Goal: Information Seeking & Learning: Learn about a topic

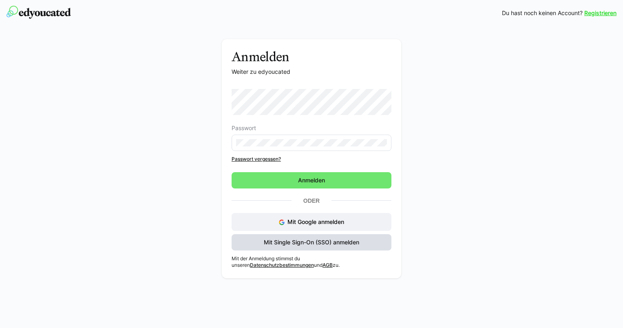
click at [311, 243] on span "Mit Single Sign-On (SSO) anmelden" at bounding box center [311, 242] width 98 height 8
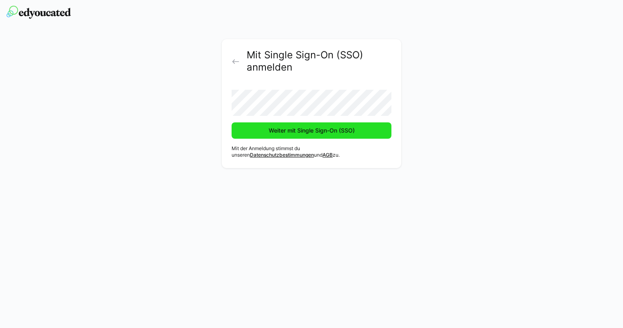
click at [306, 132] on span "Weiter mit Single Sign-On (SSO)" at bounding box center [311, 130] width 88 height 8
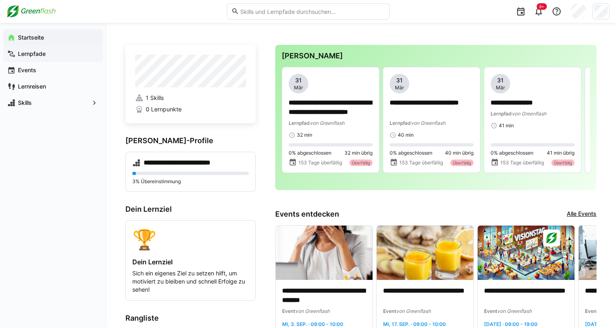
click at [0, 0] on app-navigation-label "Lernpfade" at bounding box center [0, 0] width 0 height 0
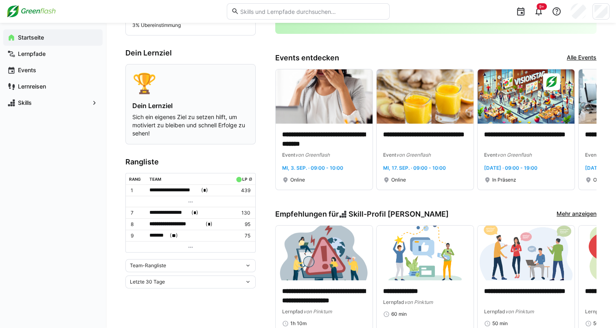
scroll to position [163, 0]
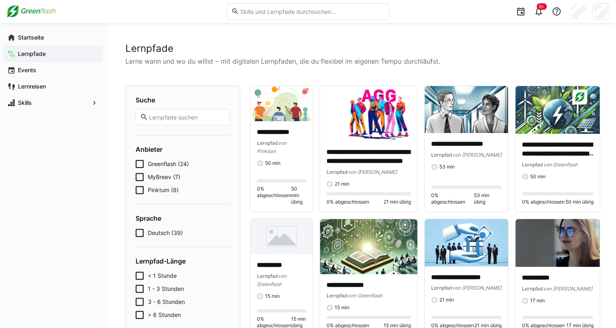
click at [141, 165] on icon at bounding box center [140, 164] width 8 height 8
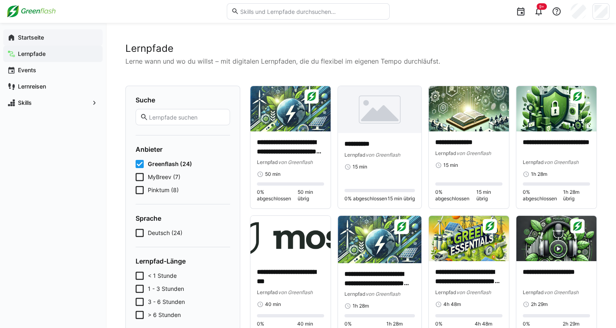
click at [0, 0] on app-navigation-label "Startseite" at bounding box center [0, 0] width 0 height 0
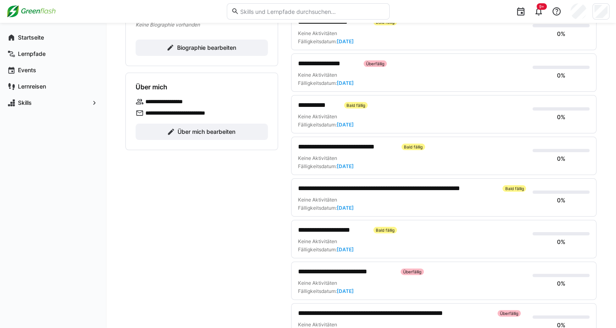
scroll to position [62, 0]
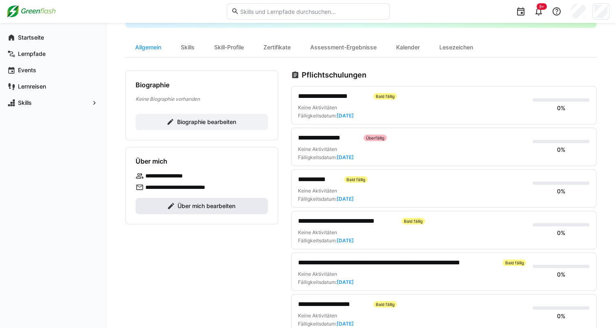
click at [210, 198] on span "Über mich bearbeiten" at bounding box center [202, 206] width 132 height 16
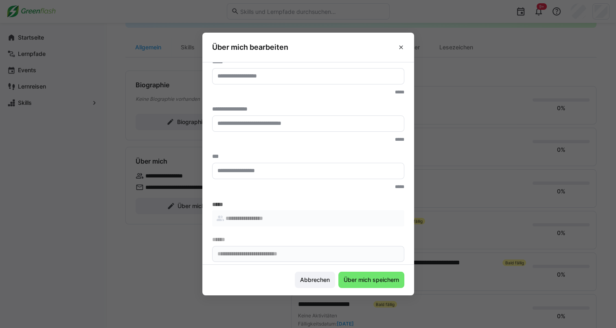
scroll to position [15, 0]
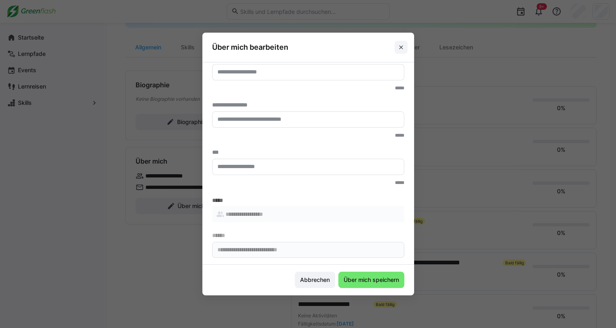
click at [403, 46] on eds-icon at bounding box center [401, 47] width 7 height 7
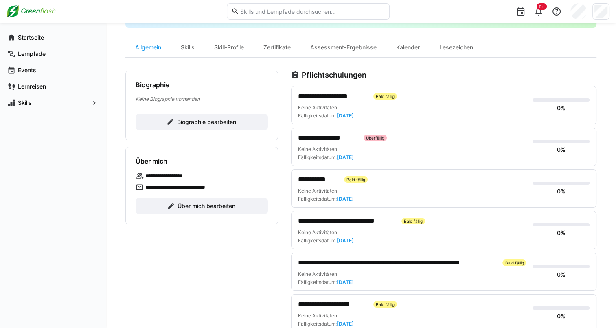
click at [474, 96] on div "**********" at bounding box center [412, 96] width 228 height 10
click at [357, 97] on span "**********" at bounding box center [332, 96] width 69 height 10
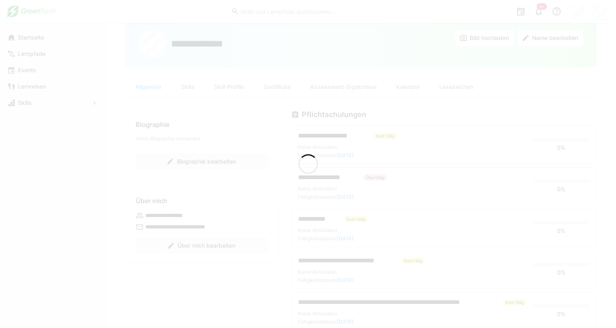
scroll to position [0, 0]
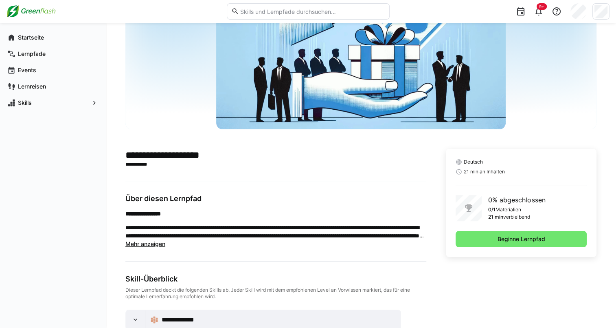
scroll to position [81, 0]
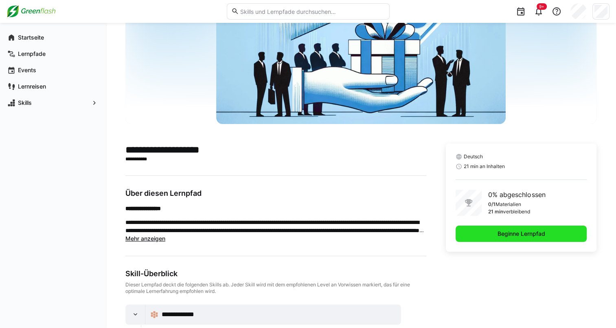
click at [478, 236] on span "Beginne Lernpfad" at bounding box center [521, 233] width 131 height 16
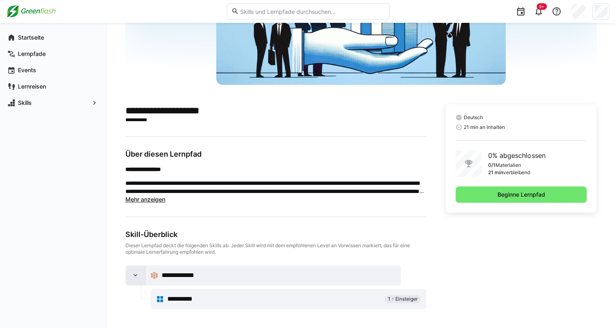
click at [127, 274] on div at bounding box center [136, 275] width 20 height 20
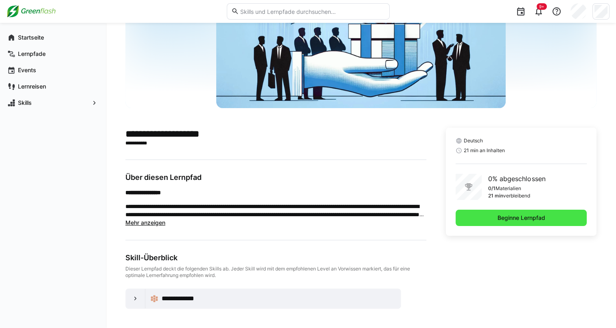
click at [543, 222] on span "Beginne Lernpfad" at bounding box center [521, 217] width 131 height 16
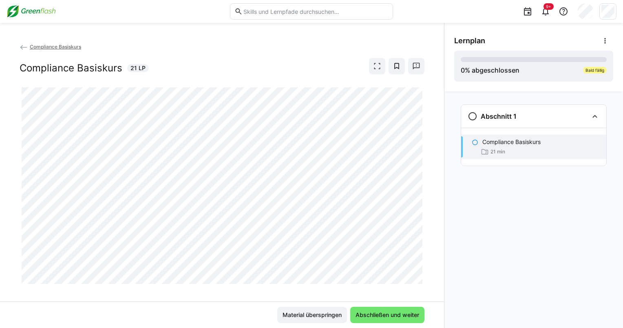
click at [382, 63] on div at bounding box center [396, 66] width 55 height 16
click at [373, 65] on eds-icon at bounding box center [377, 66] width 8 height 8
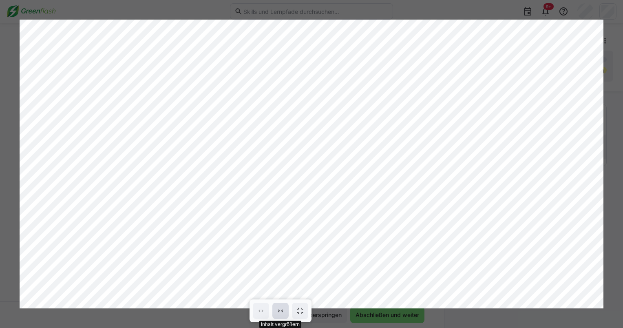
click at [278, 310] on eds-icon at bounding box center [280, 310] width 8 height 8
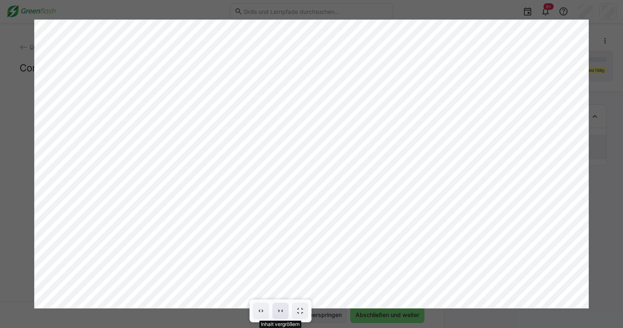
click at [280, 309] on eds-icon at bounding box center [280, 310] width 8 height 8
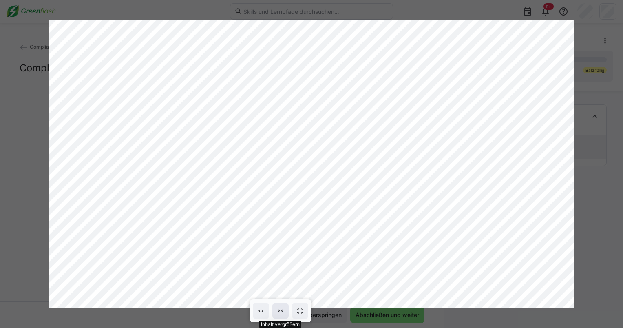
click at [280, 309] on eds-icon at bounding box center [280, 310] width 8 height 8
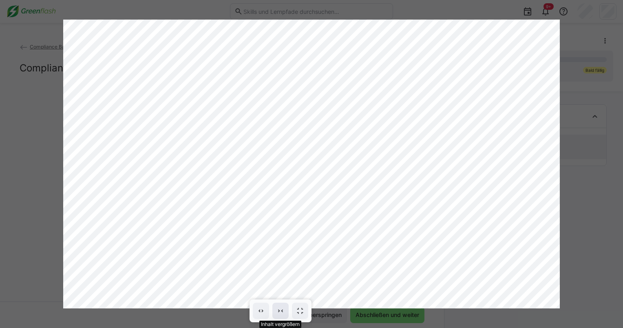
click at [280, 309] on eds-icon at bounding box center [280, 310] width 8 height 8
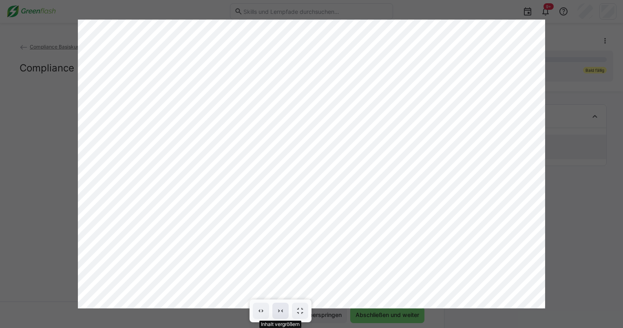
click at [280, 309] on eds-icon at bounding box center [280, 310] width 8 height 8
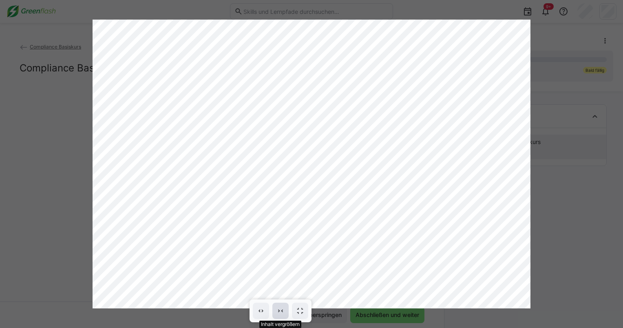
click at [280, 310] on eds-icon at bounding box center [280, 310] width 8 height 8
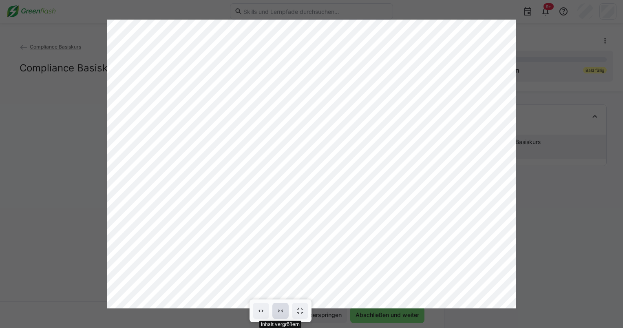
click at [280, 310] on eds-icon at bounding box center [280, 310] width 8 height 8
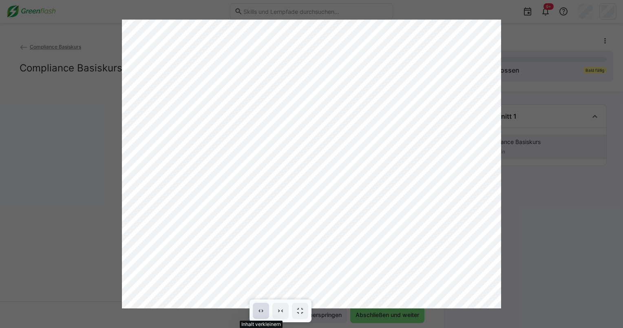
click at [264, 310] on eds-icon at bounding box center [261, 310] width 8 height 8
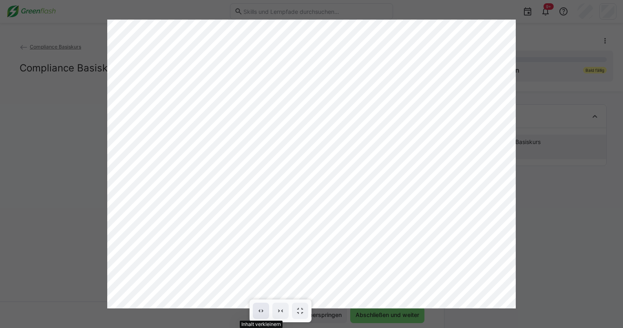
click at [263, 310] on eds-icon at bounding box center [261, 310] width 8 height 8
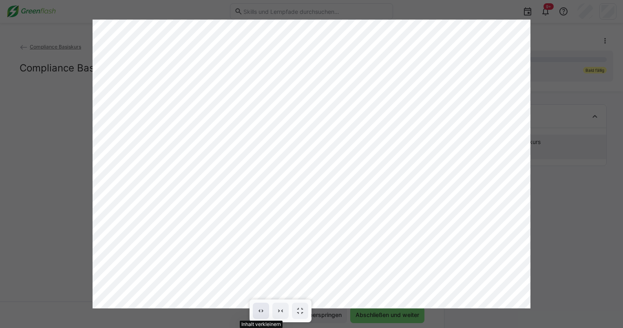
click at [263, 309] on eds-icon at bounding box center [261, 310] width 8 height 8
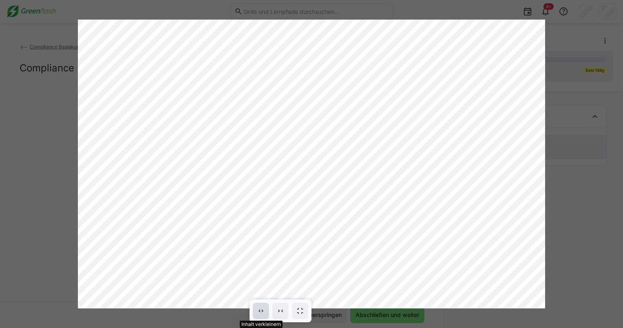
click at [263, 309] on eds-icon at bounding box center [261, 310] width 8 height 8
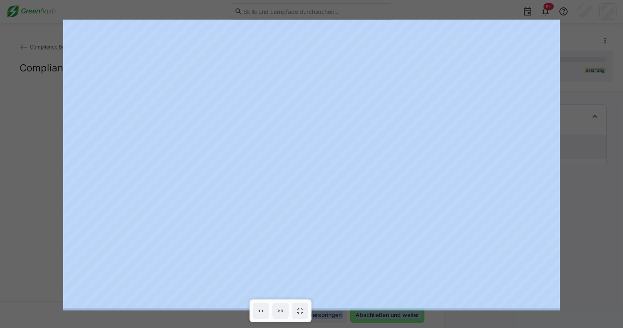
click at [622, 184] on html "9+ Compliance Basiskurs Compliance Basiskurs 21 LP Material überspringen Abschl…" at bounding box center [311, 164] width 623 height 328
click at [611, 93] on div at bounding box center [311, 164] width 623 height 328
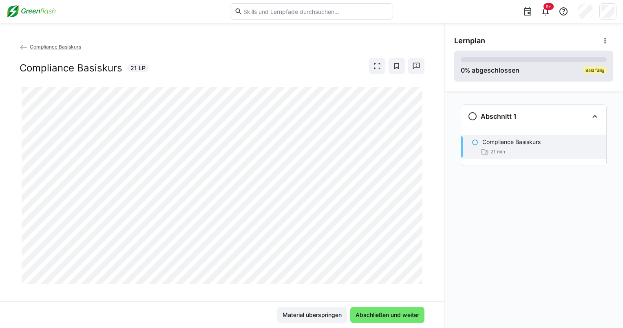
click at [546, 71] on div "0 % abgeschlossen Bald fällig" at bounding box center [533, 66] width 146 height 18
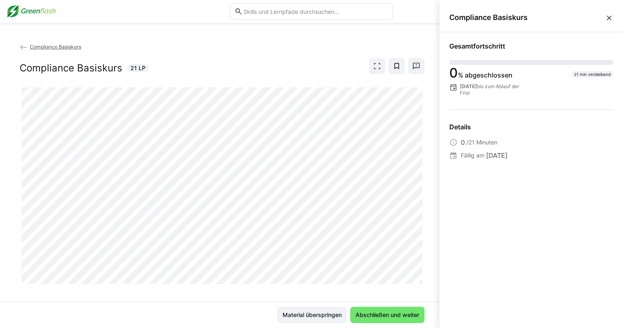
drag, startPoint x: 436, startPoint y: 108, endPoint x: 364, endPoint y: 290, distance: 195.9
click at [364, 290] on div "Compliance Basiskurs Compliance Basiskurs 21 LP" at bounding box center [222, 171] width 444 height 259
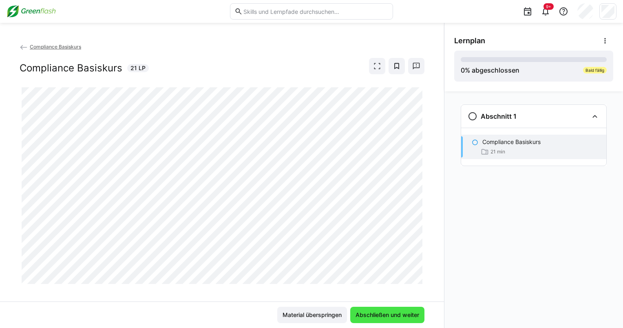
click at [375, 317] on span "Abschließen und weiter" at bounding box center [387, 314] width 66 height 8
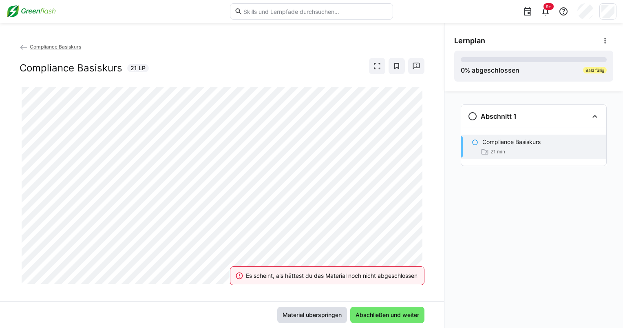
click at [304, 316] on span "Material überspringen" at bounding box center [312, 314] width 62 height 8
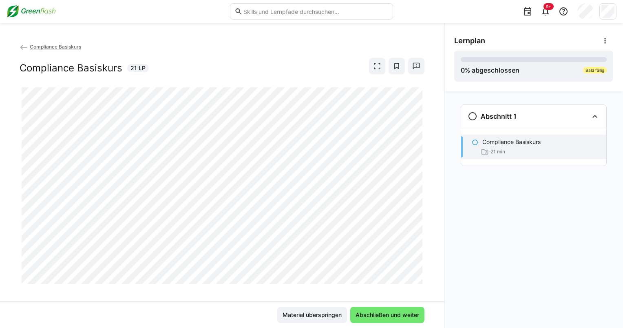
click at [525, 148] on div "21 min" at bounding box center [540, 151] width 117 height 8
click at [30, 45] on span "Compliance Basiskurs" at bounding box center [55, 47] width 51 height 6
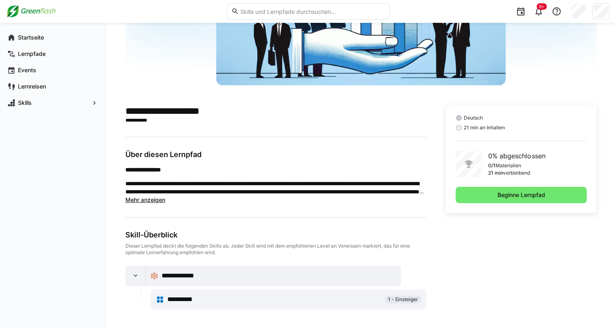
scroll to position [121, 0]
click at [181, 306] on div "**********" at bounding box center [288, 299] width 275 height 20
click at [189, 298] on span "**********" at bounding box center [185, 299] width 37 height 10
click at [132, 263] on div "**********" at bounding box center [275, 269] width 301 height 79
click at [132, 273] on eds-icon at bounding box center [136, 275] width 8 height 8
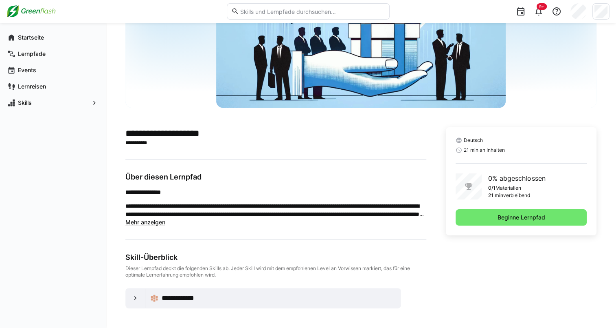
scroll to position [97, 0]
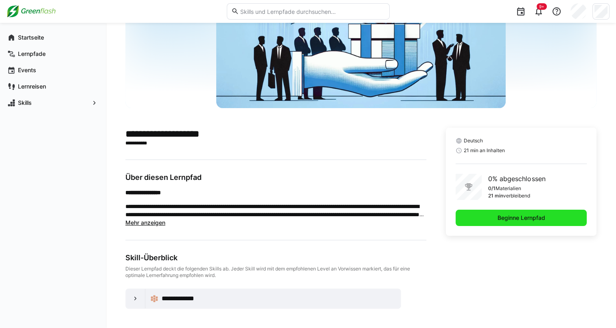
click at [466, 216] on span "Beginne Lernpfad" at bounding box center [521, 217] width 131 height 16
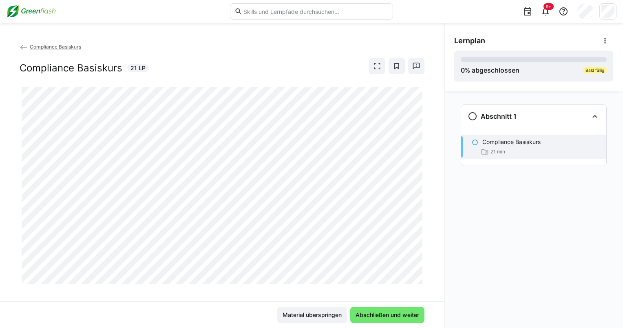
scroll to position [8, 0]
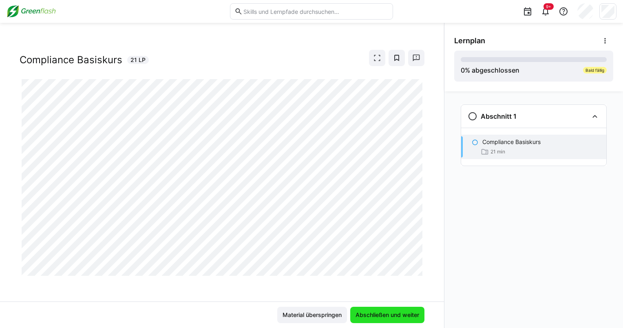
click at [378, 315] on span "Abschließen und weiter" at bounding box center [387, 314] width 66 height 8
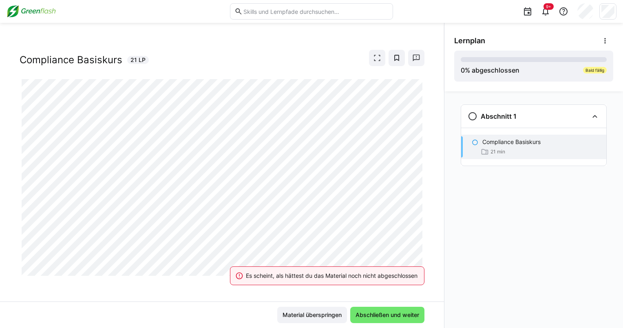
click at [326, 280] on eds-banner "Es scheint, als hättest du das Material noch nicht abgeschlossen" at bounding box center [327, 275] width 194 height 19
click at [509, 135] on div "Compliance Basiskurs 21 min" at bounding box center [533, 146] width 145 height 24
click at [507, 143] on p "Compliance Basiskurs" at bounding box center [511, 142] width 58 height 8
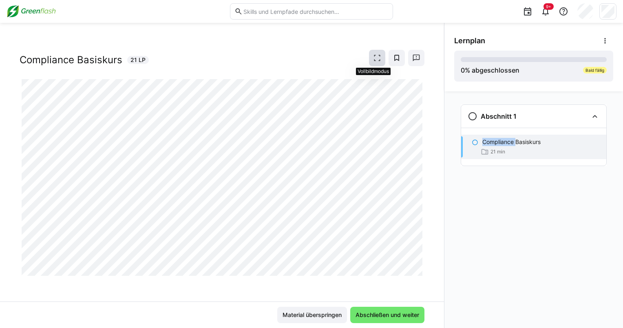
click at [375, 54] on eds-icon at bounding box center [377, 58] width 8 height 8
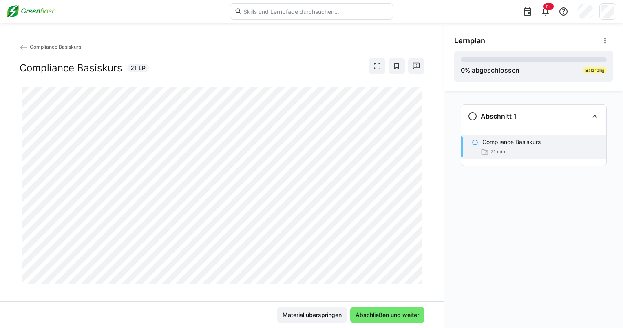
click at [48, 44] on span "Compliance Basiskurs" at bounding box center [55, 47] width 51 height 6
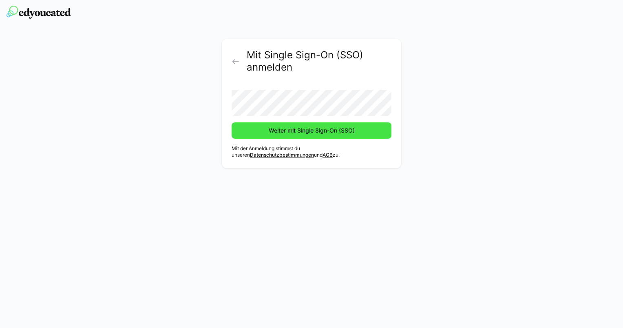
click at [282, 134] on span "Weiter mit Single Sign-On (SSO)" at bounding box center [311, 130] width 160 height 16
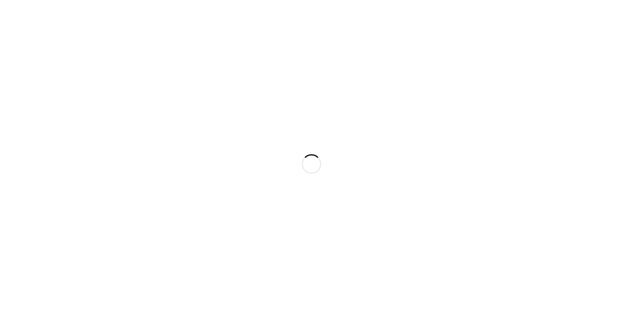
click at [286, 87] on div at bounding box center [311, 164] width 623 height 328
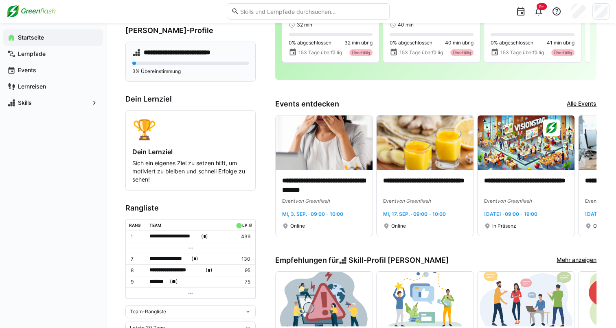
scroll to position [2, 0]
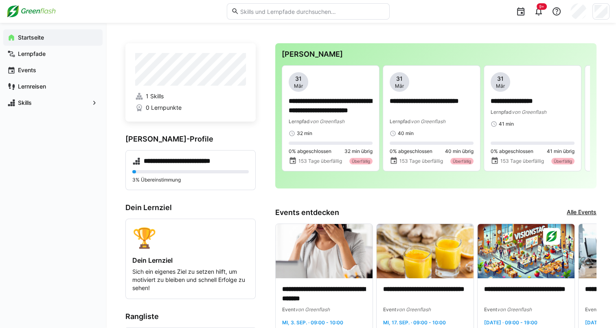
click at [290, 51] on h3 "[PERSON_NAME]" at bounding box center [436, 54] width 308 height 9
click at [0, 0] on app-navigation-label "Lernreisen" at bounding box center [0, 0] width 0 height 0
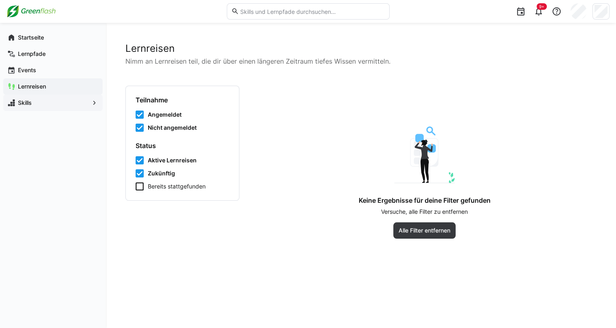
click at [0, 0] on app-navigation-label "Skills" at bounding box center [0, 0] width 0 height 0
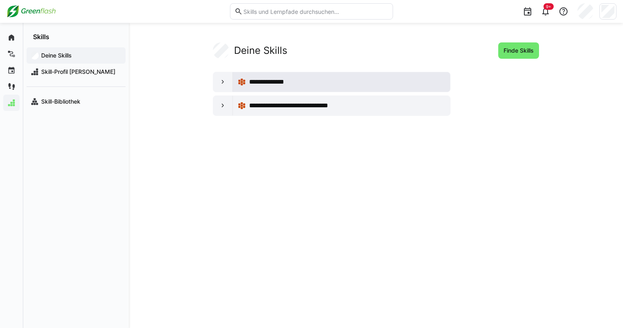
click at [280, 84] on span "**********" at bounding box center [271, 82] width 44 height 10
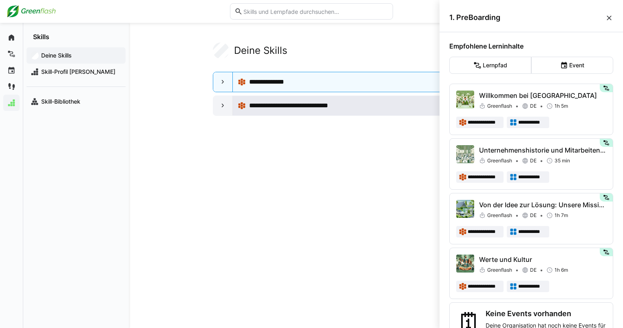
click at [295, 108] on span "**********" at bounding box center [301, 106] width 105 height 10
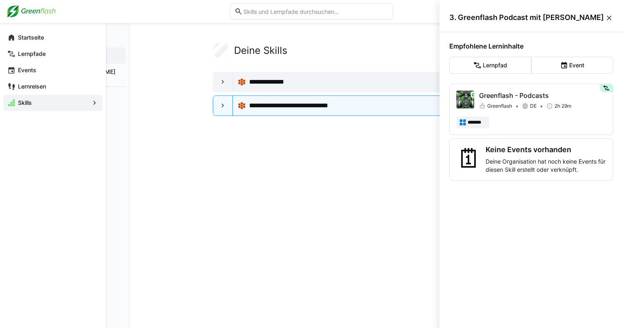
click at [26, 137] on div "Startseite Lernpfade Events Lernreisen Skills" at bounding box center [53, 175] width 106 height 305
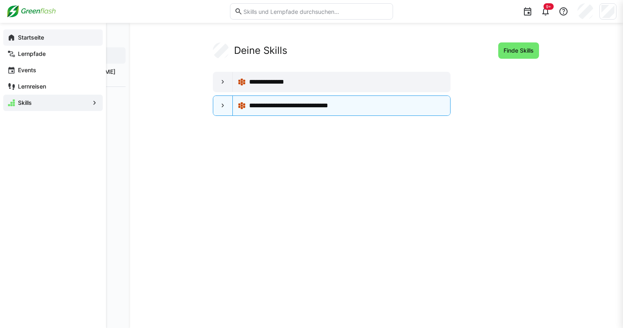
click at [18, 45] on div "Startseite" at bounding box center [52, 37] width 99 height 16
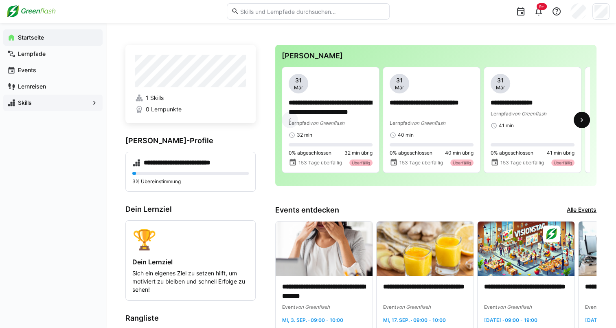
click at [585, 121] on eds-icon at bounding box center [582, 120] width 8 height 8
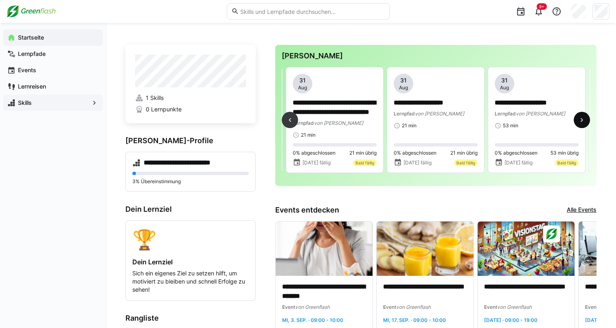
scroll to position [0, 303]
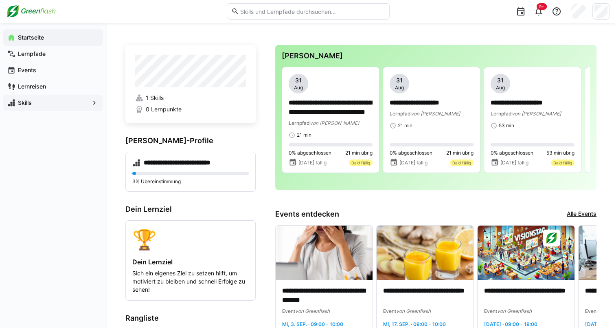
click at [324, 56] on h3 "[PERSON_NAME]" at bounding box center [436, 55] width 308 height 9
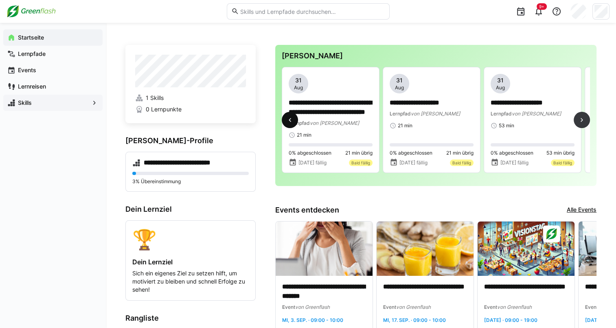
click at [290, 119] on eds-icon at bounding box center [290, 120] width 8 height 8
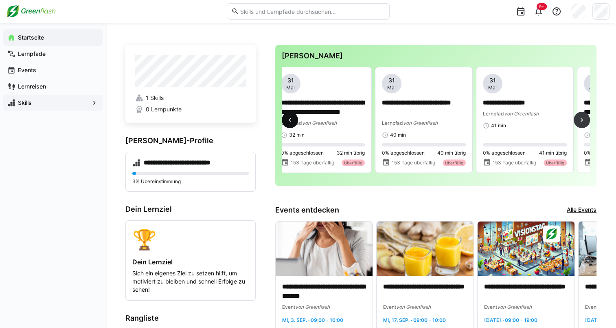
scroll to position [0, 0]
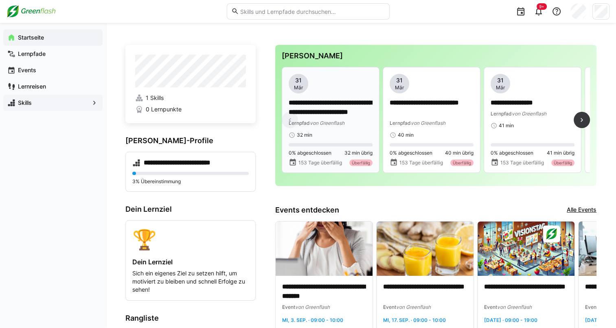
click at [328, 109] on p "**********" at bounding box center [331, 107] width 84 height 19
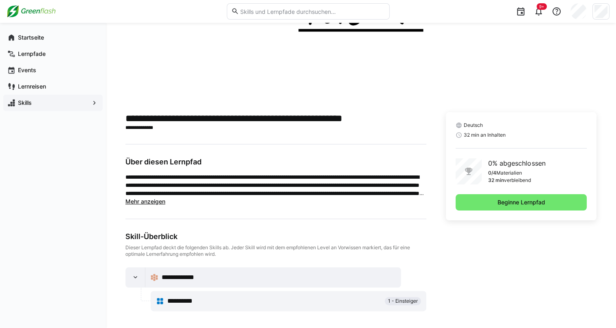
scroll to position [115, 0]
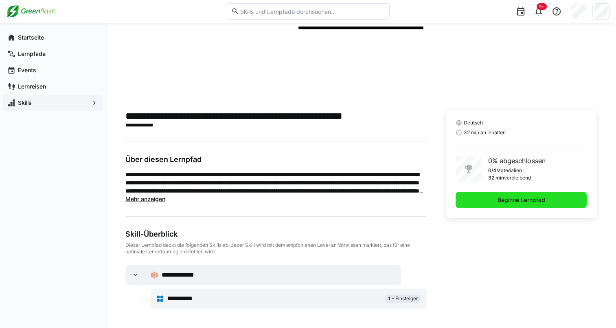
click at [528, 196] on span "Beginne Lernpfad" at bounding box center [522, 200] width 50 height 8
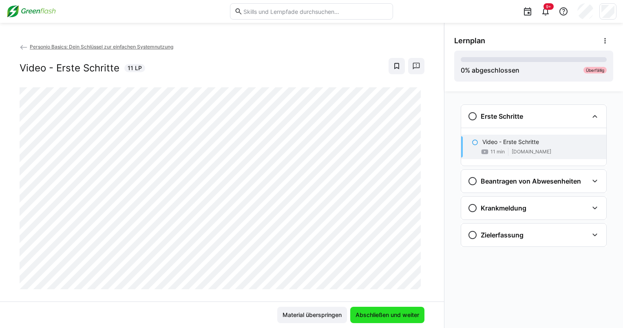
click at [380, 314] on span "Abschließen und weiter" at bounding box center [387, 314] width 66 height 8
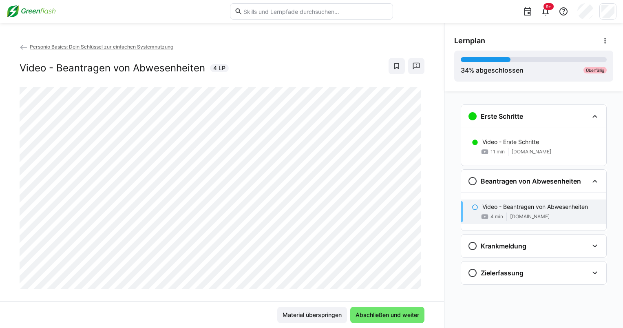
scroll to position [13, 0]
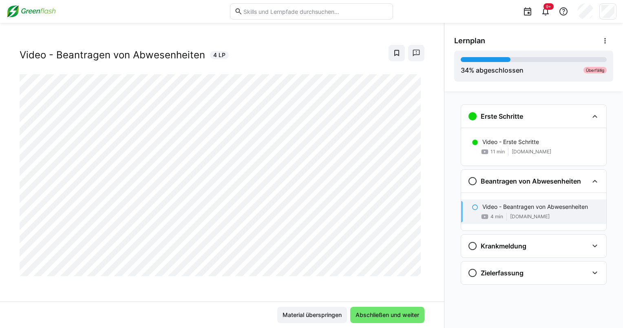
click at [381, 284] on div "Personio Basics: Dein Schlüssel zur einfachen Systemnutzung Video - Beantragen …" at bounding box center [222, 171] width 444 height 259
click at [383, 312] on span "Abschließen und weiter" at bounding box center [387, 314] width 66 height 8
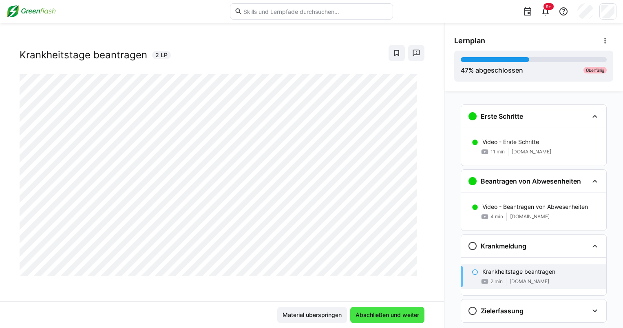
click at [385, 308] on span "Abschließen und weiter" at bounding box center [387, 314] width 74 height 16
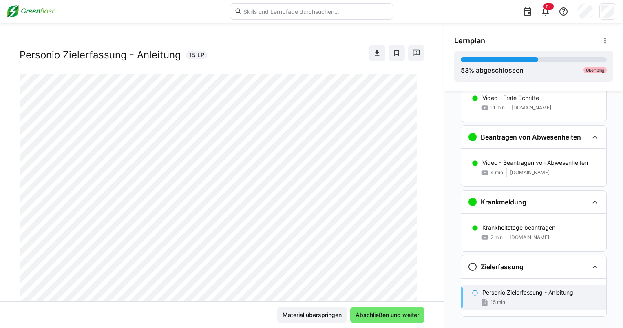
scroll to position [57, 0]
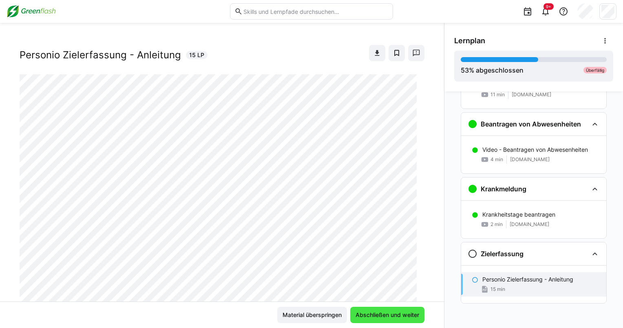
click at [389, 313] on span "Abschließen und weiter" at bounding box center [387, 314] width 66 height 8
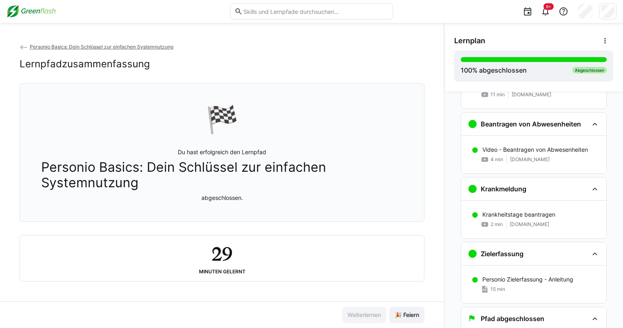
scroll to position [84, 0]
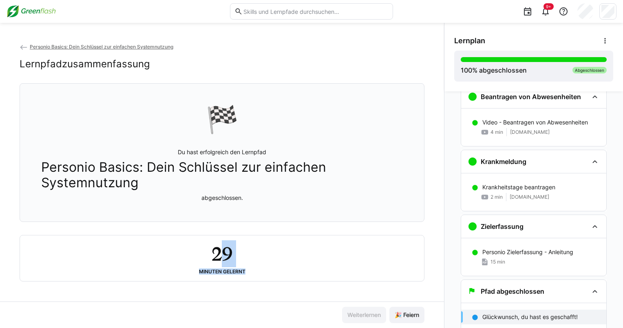
drag, startPoint x: 217, startPoint y: 260, endPoint x: 256, endPoint y: 263, distance: 39.3
click at [256, 263] on div "29 Minuten gelernt" at bounding box center [221, 258] width 391 height 33
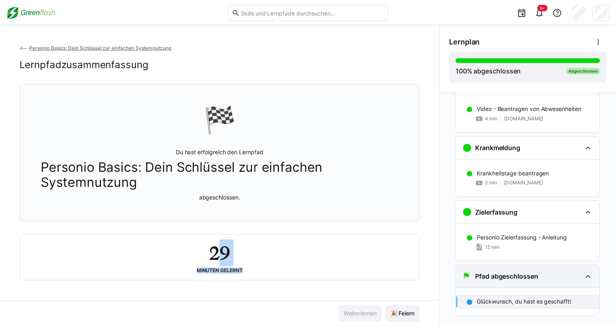
scroll to position [112, 0]
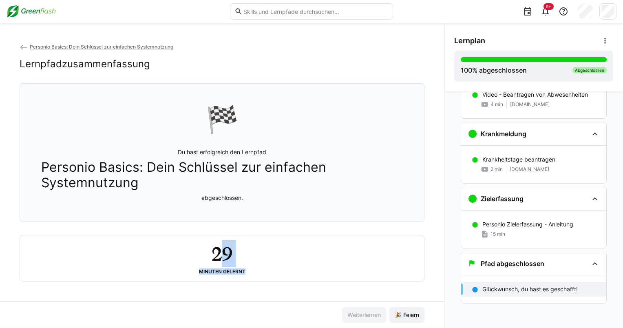
click at [23, 11] on img at bounding box center [31, 11] width 49 height 13
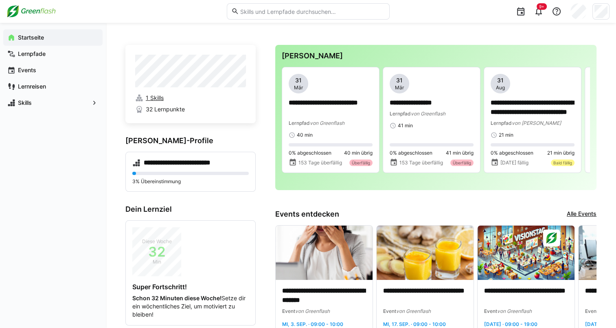
click at [152, 101] on span "1 Skills" at bounding box center [155, 98] width 18 height 8
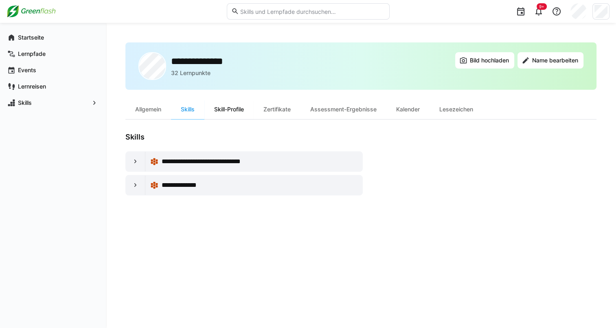
click at [229, 106] on div "Skill-Profile" at bounding box center [229, 109] width 49 height 20
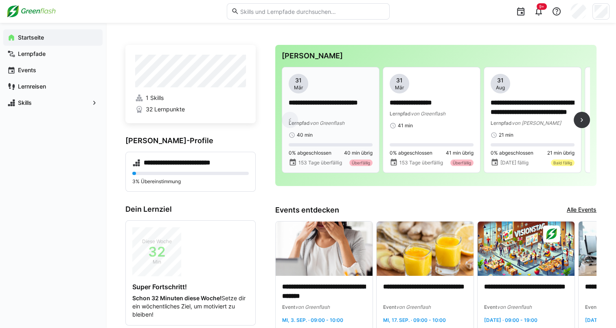
click at [320, 101] on p "**********" at bounding box center [331, 107] width 84 height 19
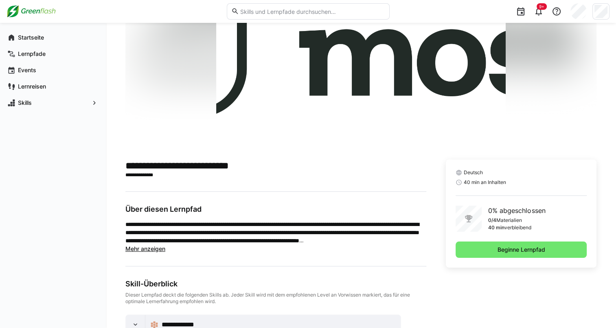
scroll to position [115, 0]
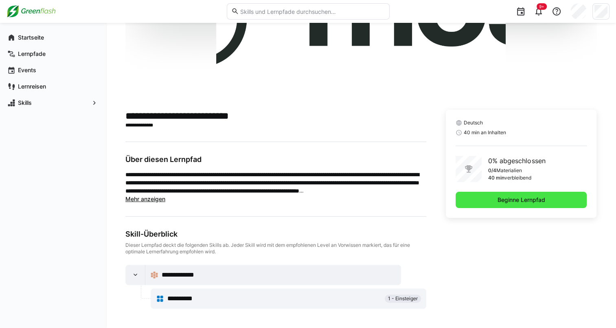
click at [486, 204] on span "Beginne Lernpfad" at bounding box center [521, 200] width 131 height 16
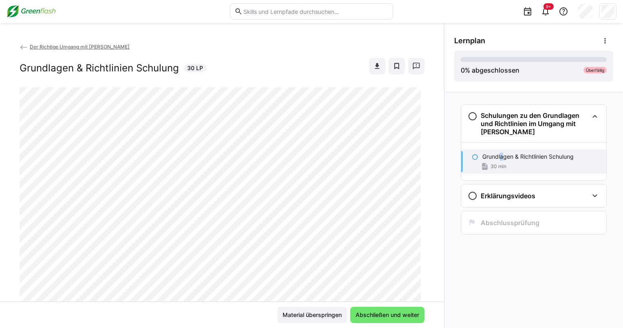
click at [502, 155] on p "Grundlagen & Richtlinien Schulung" at bounding box center [527, 156] width 91 height 8
click at [504, 156] on p "Grundlagen & Richtlinien Schulung" at bounding box center [527, 156] width 91 height 8
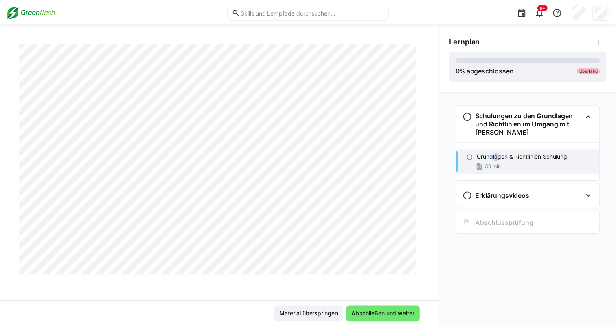
scroll to position [1548, 0]
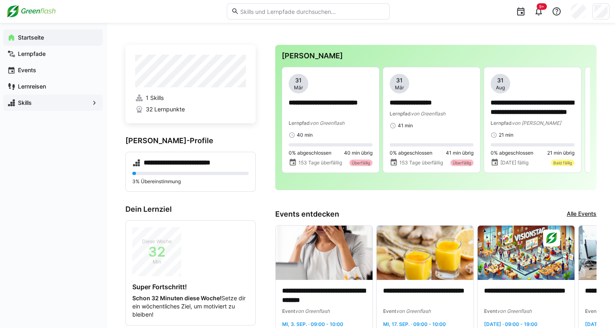
click at [84, 101] on span "Skills" at bounding box center [53, 103] width 73 height 8
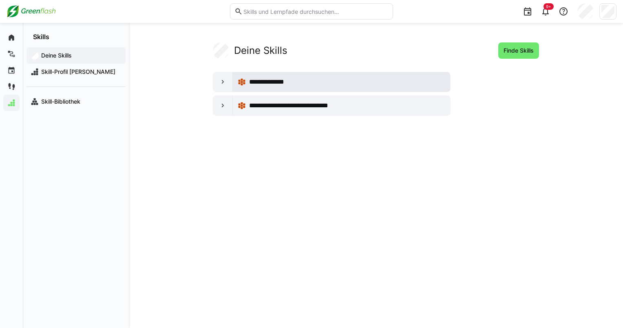
click at [297, 83] on div "**********" at bounding box center [347, 82] width 196 height 10
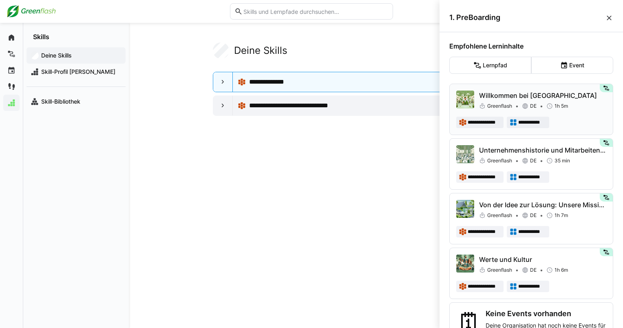
click at [545, 94] on p "Willkommen bei Greenflash" at bounding box center [542, 95] width 127 height 10
click at [544, 94] on p "Willkommen bei Greenflash" at bounding box center [542, 95] width 127 height 10
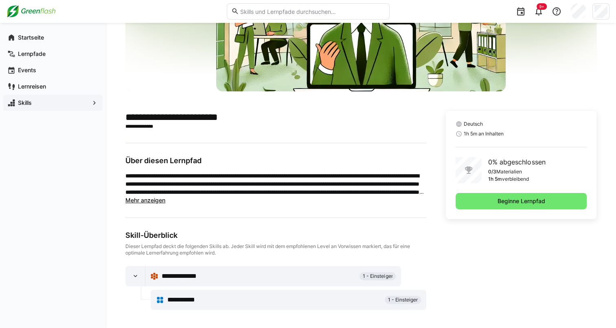
scroll to position [115, 0]
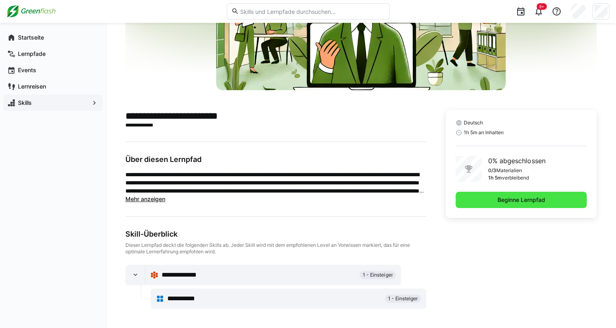
click at [531, 202] on span "Beginne Lernpfad" at bounding box center [522, 200] width 50 height 8
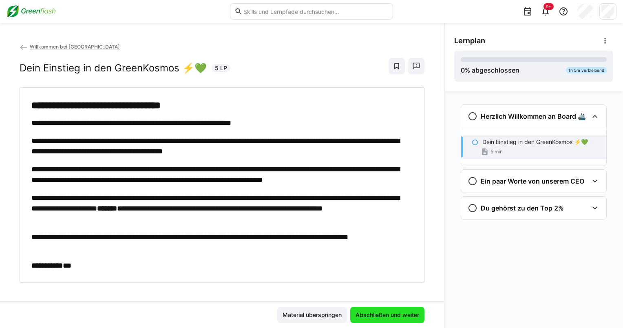
click at [378, 310] on span "Abschließen und weiter" at bounding box center [387, 314] width 74 height 16
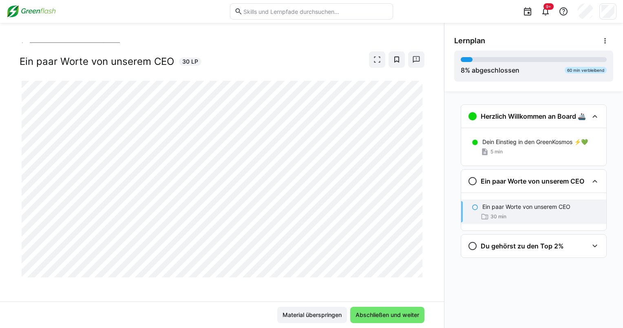
scroll to position [8, 0]
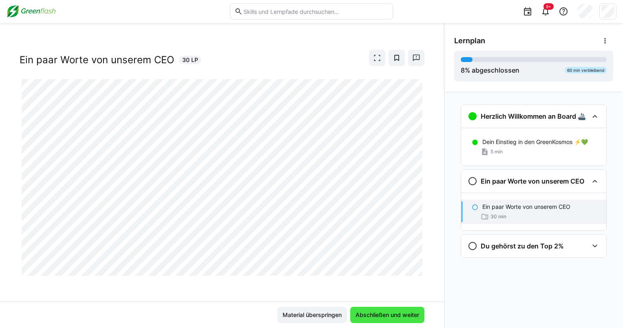
click at [374, 314] on span "Abschließen und weiter" at bounding box center [387, 314] width 66 height 8
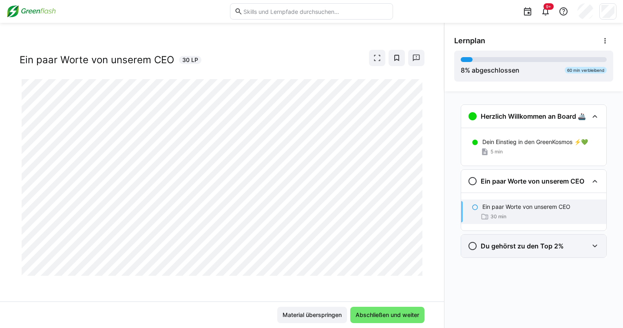
click at [597, 248] on eds-icon at bounding box center [595, 246] width 10 height 10
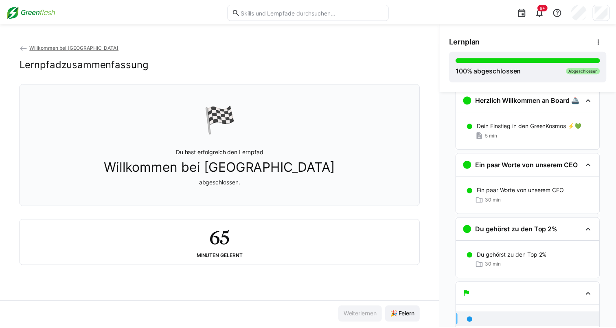
scroll to position [20, 0]
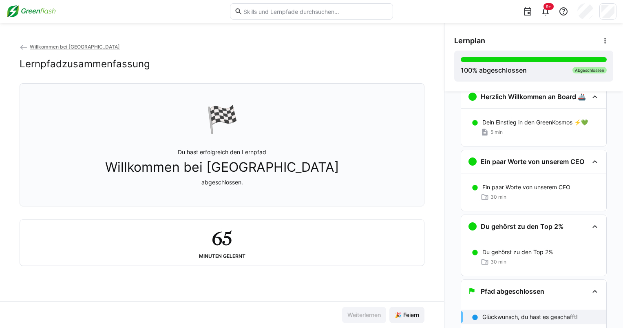
click at [27, 11] on img at bounding box center [31, 11] width 49 height 13
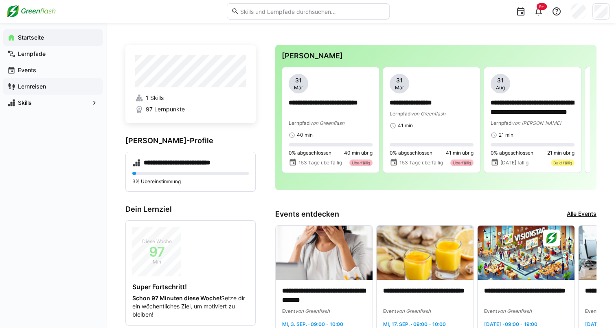
click at [0, 0] on app-navigation-label "Lernreisen" at bounding box center [0, 0] width 0 height 0
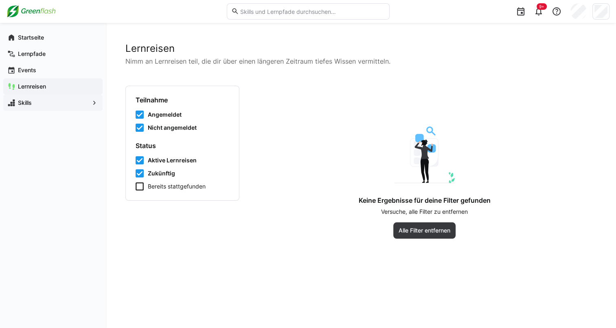
click at [33, 104] on span "Skills" at bounding box center [53, 103] width 73 height 8
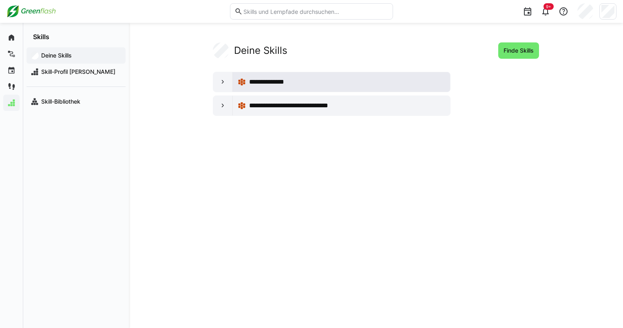
click at [302, 79] on div "**********" at bounding box center [347, 82] width 196 height 10
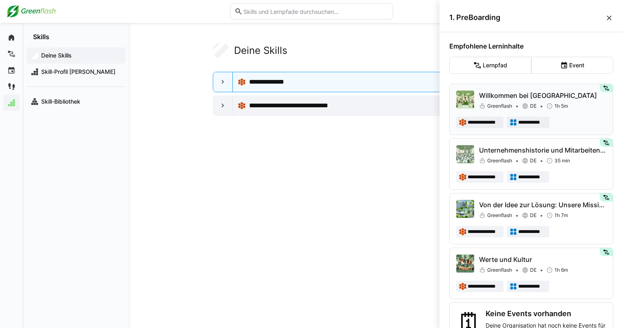
click at [568, 116] on div "**********" at bounding box center [531, 108] width 150 height 37
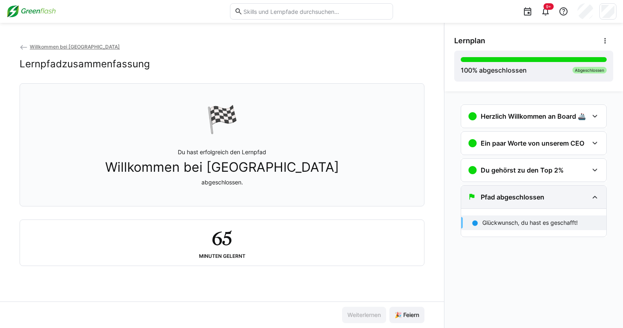
click at [539, 197] on h3 "Pfad abgeschlossen" at bounding box center [512, 197] width 64 height 8
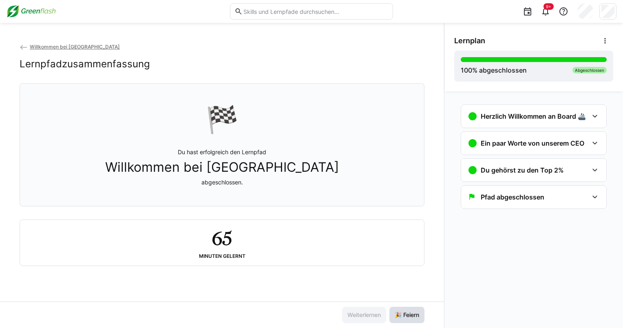
click at [411, 316] on span "🎉 Feiern" at bounding box center [406, 314] width 27 height 8
click at [48, 44] on span "Willkommen bei Greenflash" at bounding box center [75, 47] width 90 height 6
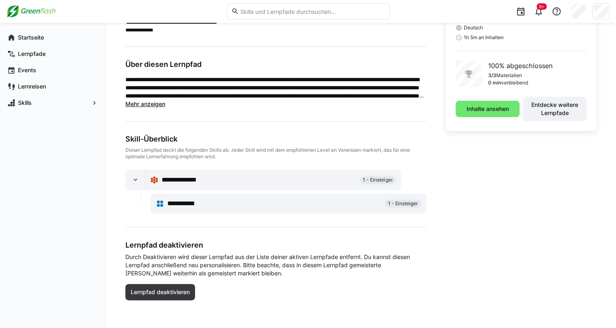
scroll to position [211, 0]
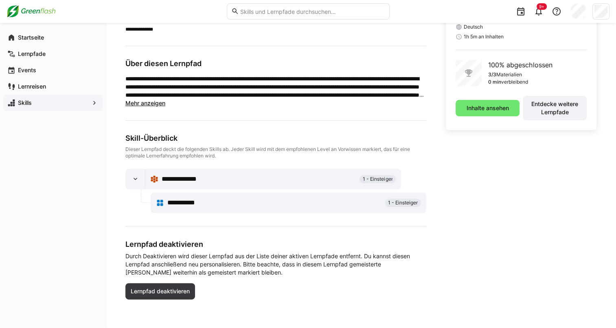
click at [35, 99] on span "Skills" at bounding box center [53, 103] width 73 height 8
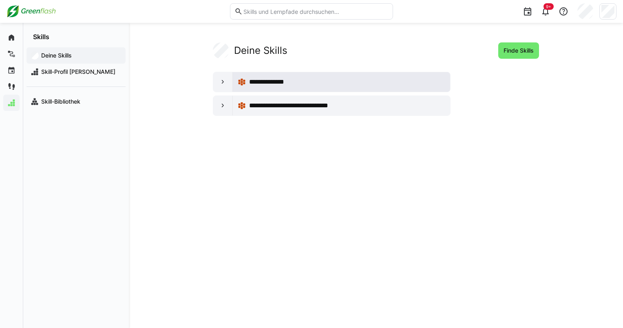
click at [264, 83] on span "**********" at bounding box center [271, 82] width 44 height 10
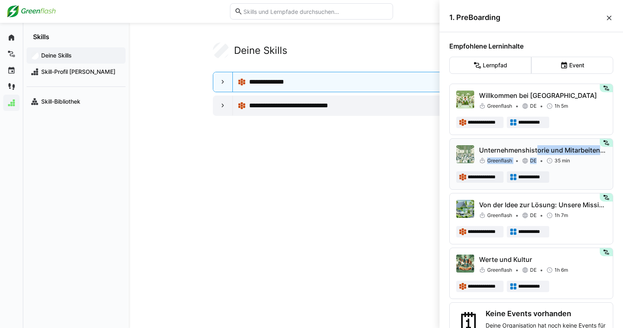
click at [533, 150] on div "Unternehmenshistorie und Mitarbeitende Greenflash DE 35 min" at bounding box center [542, 155] width 127 height 20
click at [534, 152] on p "Unternehmenshistorie und Mitarbeitende" at bounding box center [542, 150] width 127 height 10
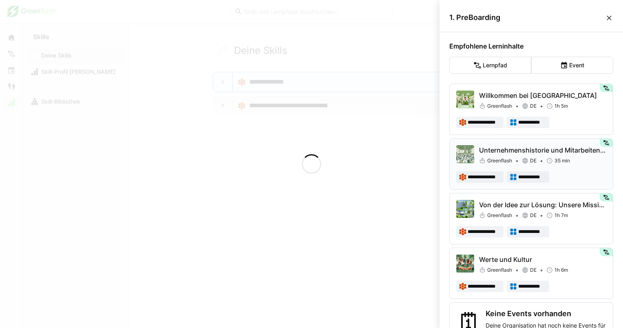
click at [533, 150] on p "Unternehmenshistorie und Mitarbeitende" at bounding box center [542, 150] width 127 height 10
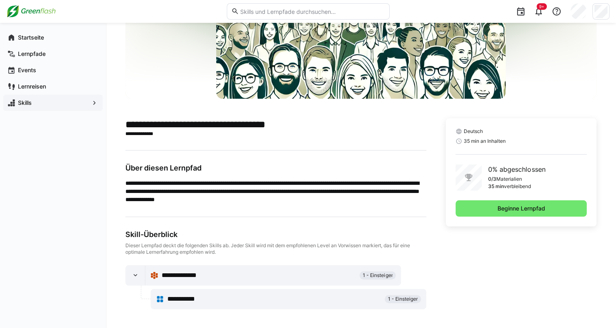
scroll to position [107, 0]
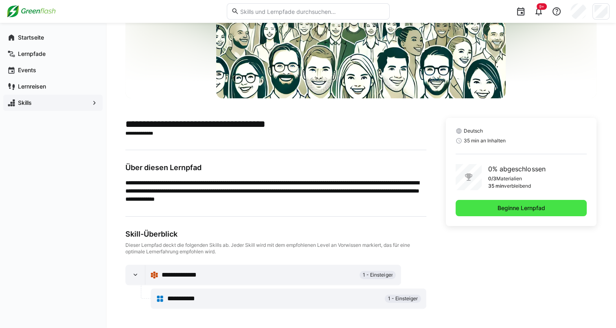
click at [479, 203] on span "Beginne Lernpfad" at bounding box center [521, 208] width 131 height 16
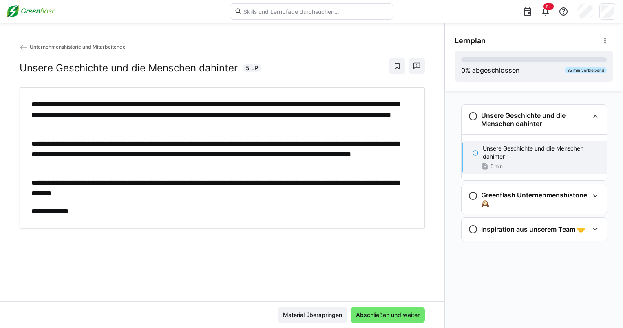
click at [365, 304] on div "Material überspringen Abschließen und weiter" at bounding box center [222, 314] width 444 height 26
drag, startPoint x: 365, startPoint y: 315, endPoint x: 368, endPoint y: 311, distance: 5.3
click at [366, 315] on span "Abschließen und weiter" at bounding box center [387, 314] width 66 height 8
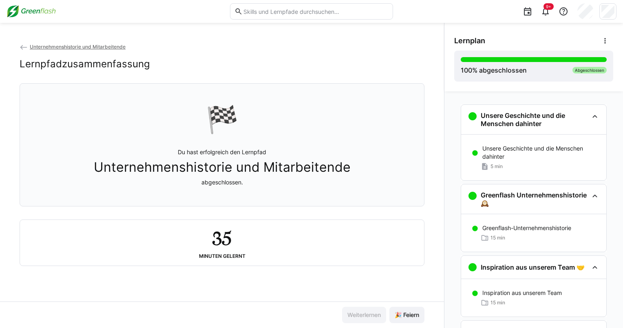
scroll to position [41, 0]
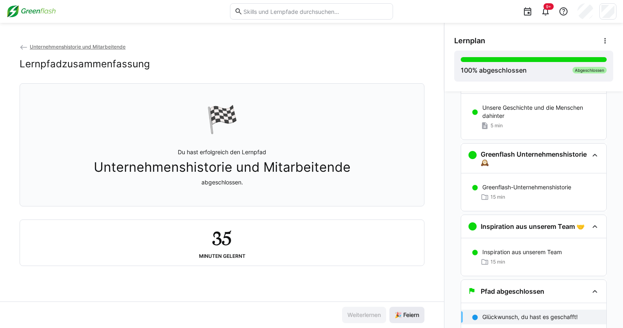
click at [404, 314] on span "🎉 Feiern" at bounding box center [406, 314] width 27 height 8
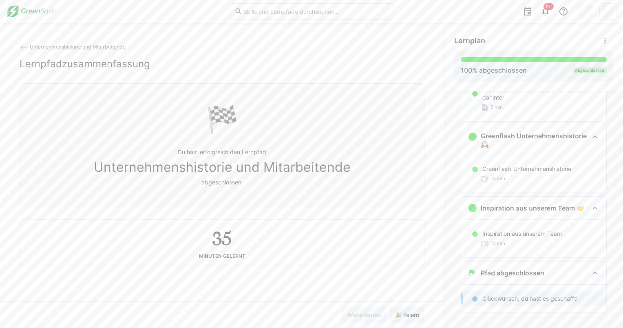
scroll to position [68, 0]
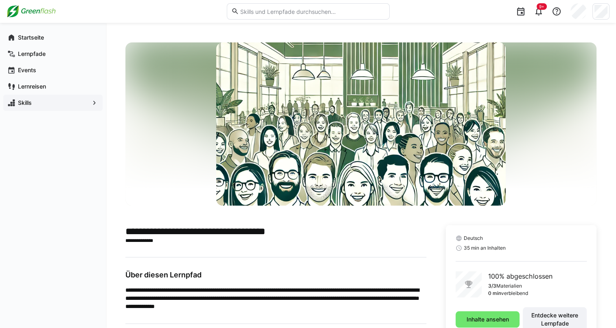
click at [0, 0] on app-navigation-label "Skills" at bounding box center [0, 0] width 0 height 0
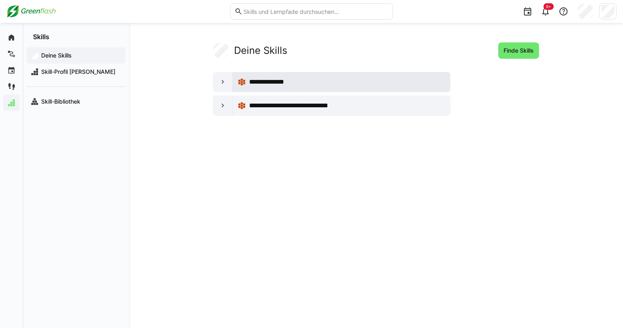
click at [255, 84] on span "**********" at bounding box center [271, 82] width 44 height 10
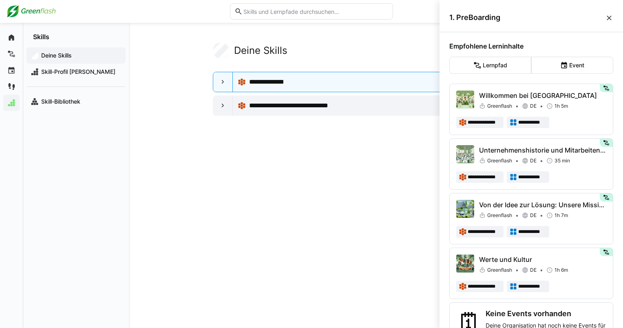
drag, startPoint x: 552, startPoint y: 114, endPoint x: 522, endPoint y: 78, distance: 46.6
click at [523, 78] on div "**********" at bounding box center [531, 201] width 164 height 288
drag, startPoint x: 522, startPoint y: 78, endPoint x: 504, endPoint y: 71, distance: 19.2
click at [504, 71] on eds-button-option "Lernpfad" at bounding box center [490, 65] width 82 height 17
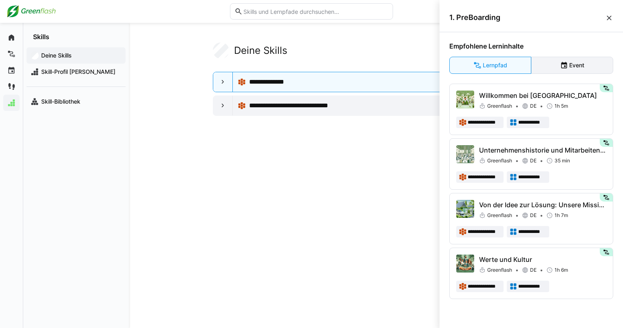
click at [551, 62] on eds-button-option "Event" at bounding box center [572, 65] width 82 height 17
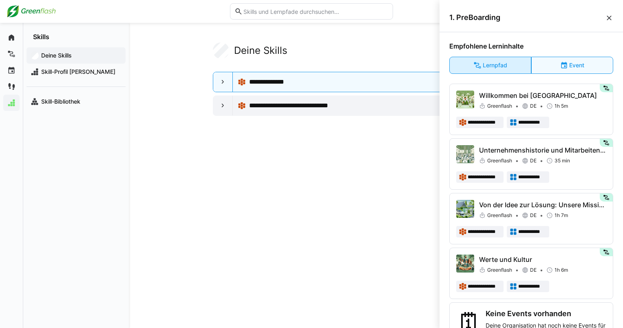
click at [501, 64] on eds-button-option "Lernpfad" at bounding box center [490, 65] width 82 height 17
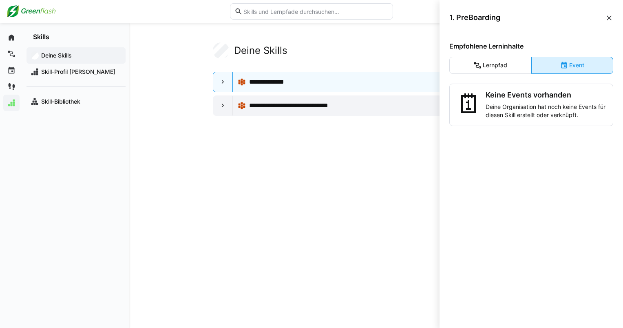
click at [550, 66] on eds-button-option "Event" at bounding box center [572, 65] width 82 height 17
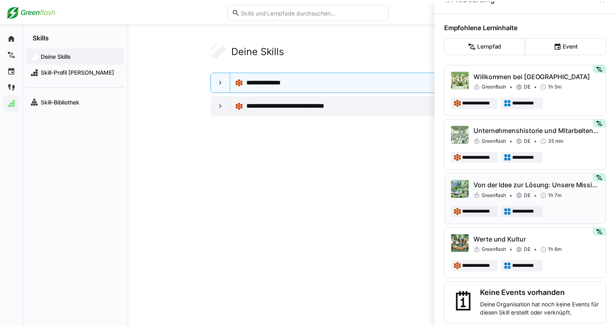
scroll to position [29, 0]
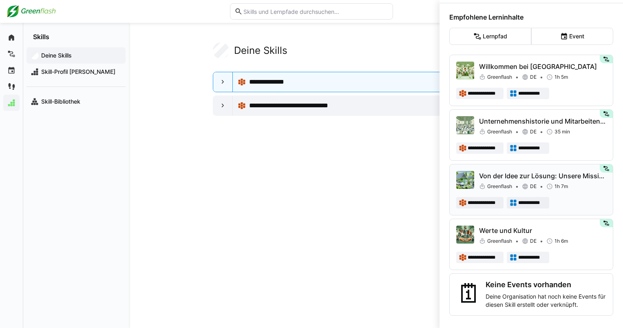
click at [504, 177] on p "Von der Idee zur Lösung: Unsere Mission" at bounding box center [542, 176] width 127 height 10
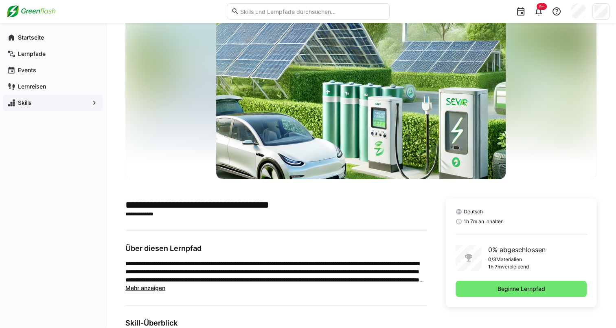
scroll to position [41, 0]
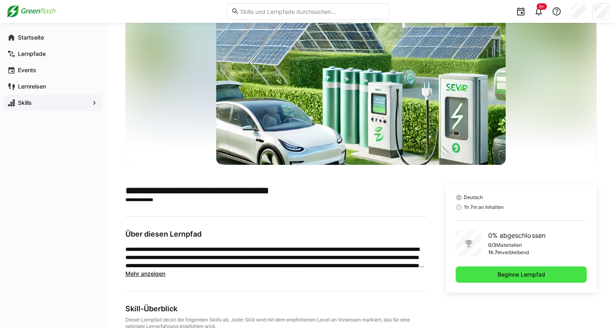
click at [460, 277] on span "Beginne Lernpfad" at bounding box center [521, 274] width 131 height 16
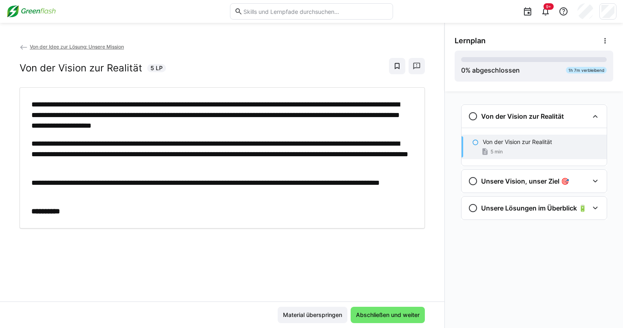
click at [381, 302] on app-classroom-main-layout "**********" at bounding box center [222, 184] width 444 height 285
drag, startPoint x: 381, startPoint y: 302, endPoint x: 381, endPoint y: 310, distance: 7.3
click at [381, 310] on span "Abschließen und weiter" at bounding box center [387, 314] width 74 height 16
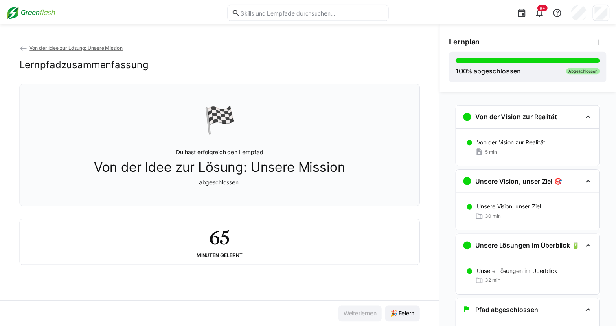
scroll to position [19, 0]
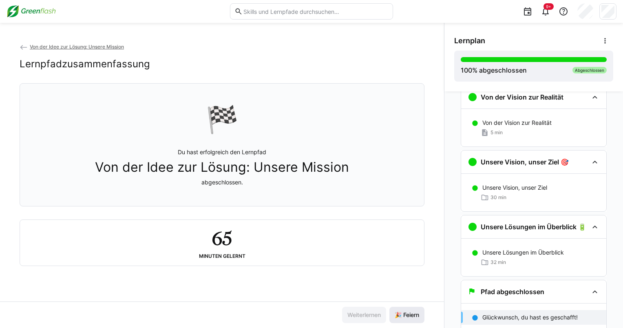
click at [410, 317] on span "🎉 Feiern" at bounding box center [406, 314] width 27 height 8
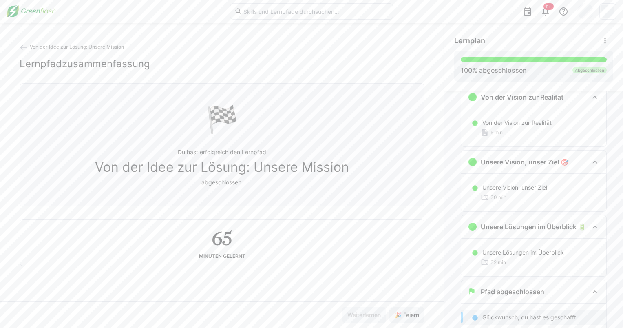
click at [15, 10] on img at bounding box center [31, 11] width 49 height 13
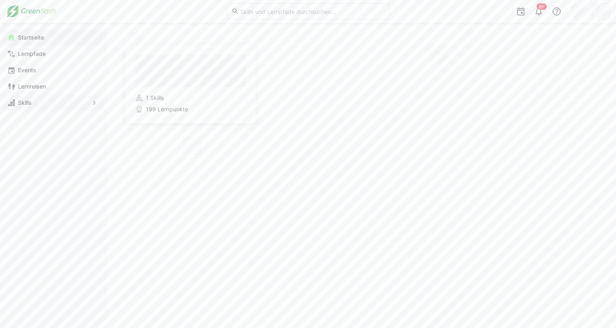
click at [39, 102] on span "Skills" at bounding box center [53, 103] width 73 height 8
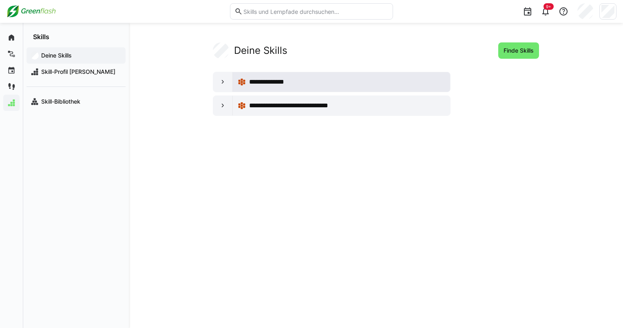
click at [245, 78] on eds-icon at bounding box center [242, 82] width 8 height 8
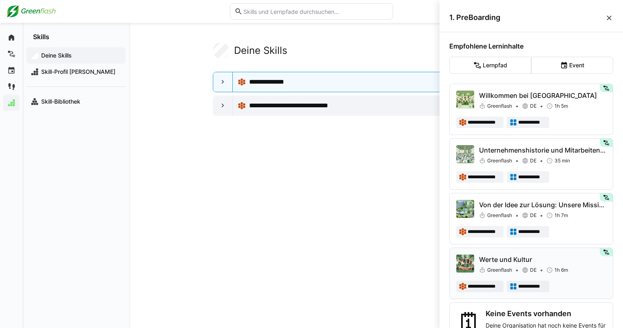
click at [498, 259] on p "Werte und Kultur" at bounding box center [542, 259] width 127 height 10
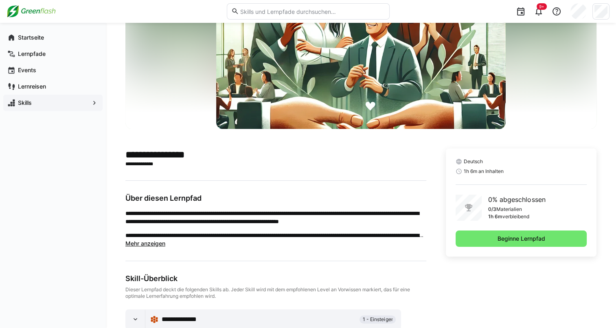
scroll to position [81, 0]
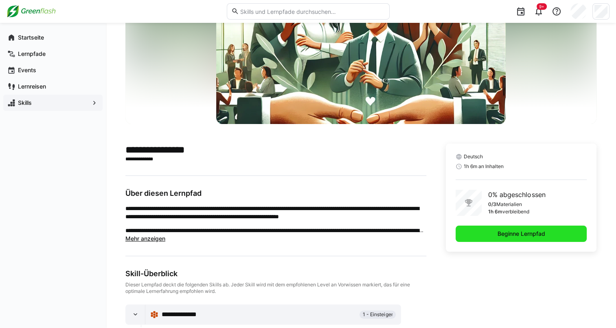
click at [482, 236] on span "Beginne Lernpfad" at bounding box center [521, 233] width 131 height 16
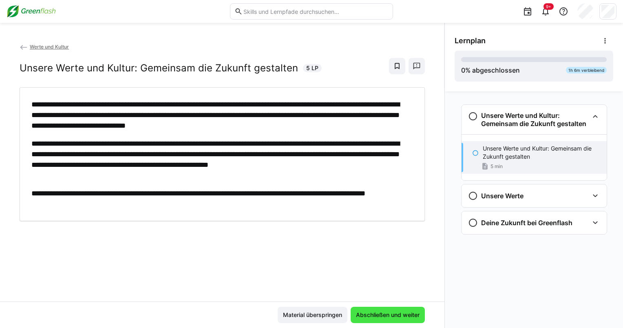
click at [383, 321] on span "Abschließen und weiter" at bounding box center [387, 314] width 74 height 16
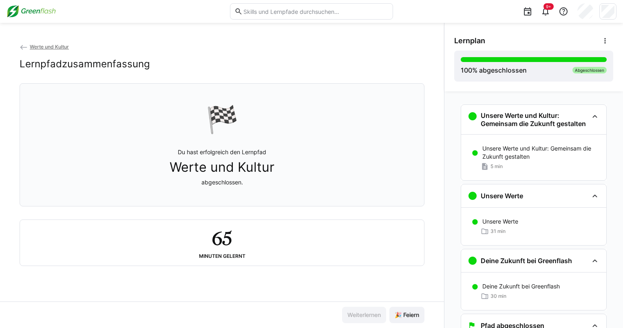
scroll to position [34, 0]
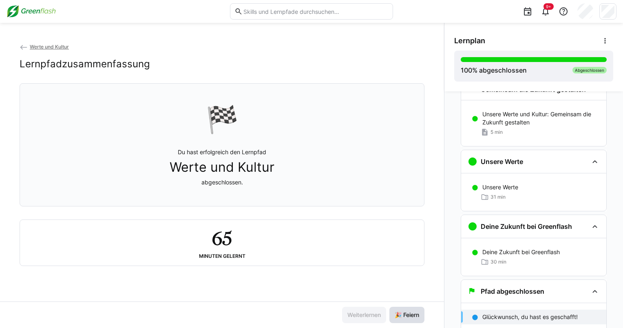
drag, startPoint x: 407, startPoint y: 311, endPoint x: 409, endPoint y: 316, distance: 5.2
click at [409, 316] on span "🎉 Feiern" at bounding box center [406, 314] width 27 height 8
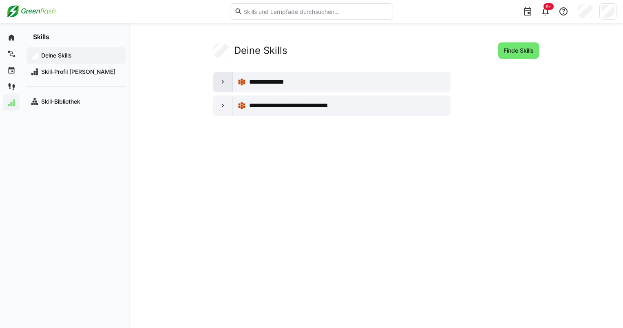
drag, startPoint x: 215, startPoint y: 79, endPoint x: 223, endPoint y: 81, distance: 8.6
click at [223, 81] on div at bounding box center [223, 82] width 20 height 20
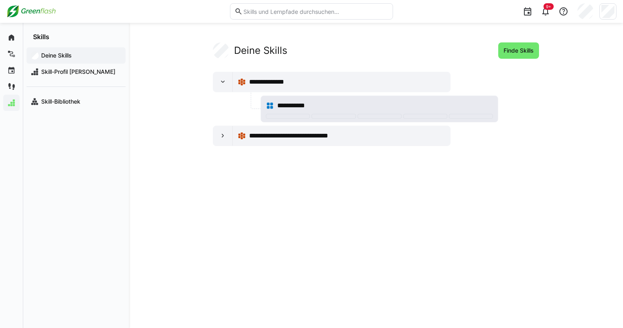
click at [296, 109] on span "**********" at bounding box center [296, 106] width 38 height 10
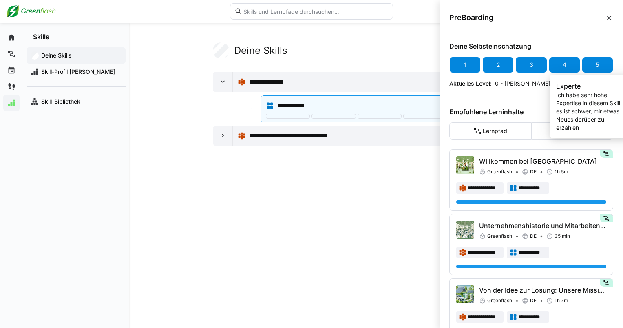
click at [593, 65] on div "5" at bounding box center [596, 65] width 31 height 16
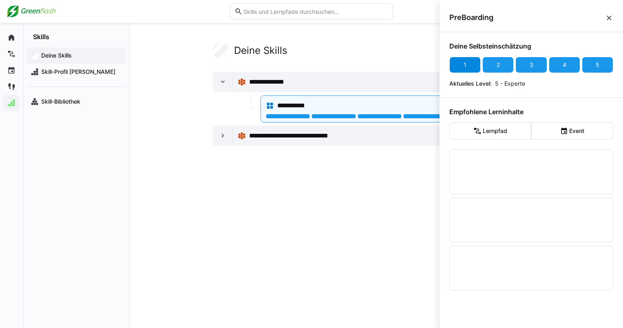
click at [467, 67] on div "1" at bounding box center [464, 65] width 31 height 16
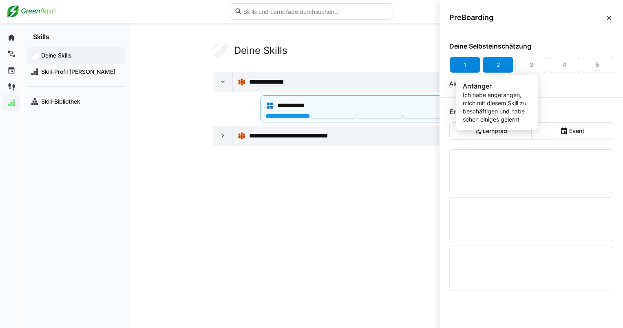
click at [492, 67] on div "2" at bounding box center [497, 65] width 31 height 16
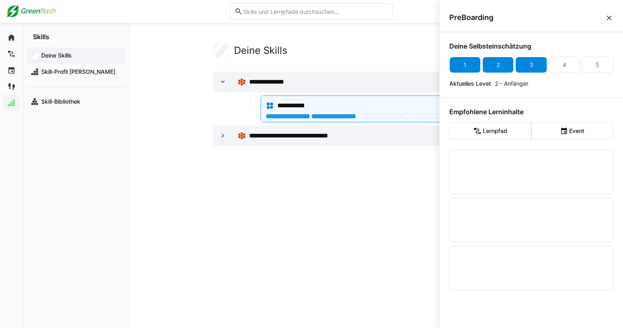
click at [524, 63] on div "3" at bounding box center [530, 65] width 31 height 16
click at [557, 59] on div "4" at bounding box center [563, 65] width 31 height 16
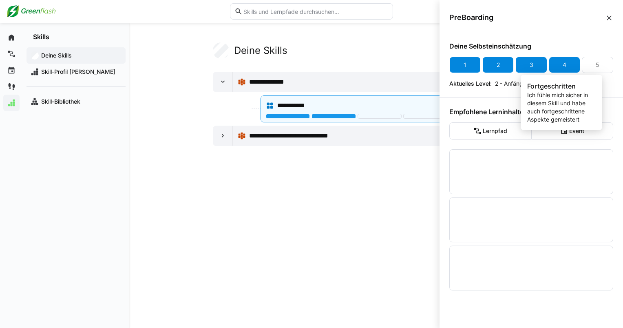
click at [584, 63] on div "5" at bounding box center [596, 65] width 31 height 16
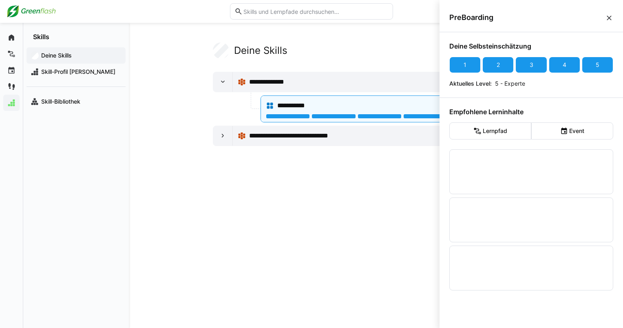
click at [608, 14] on eds-icon at bounding box center [609, 18] width 8 height 8
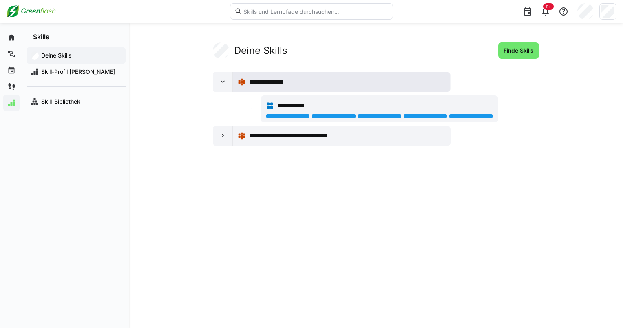
click at [317, 73] on div "**********" at bounding box center [341, 82] width 217 height 20
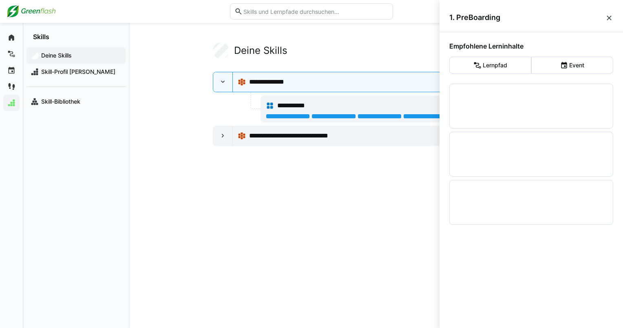
click at [611, 15] on eds-icon at bounding box center [609, 18] width 8 height 8
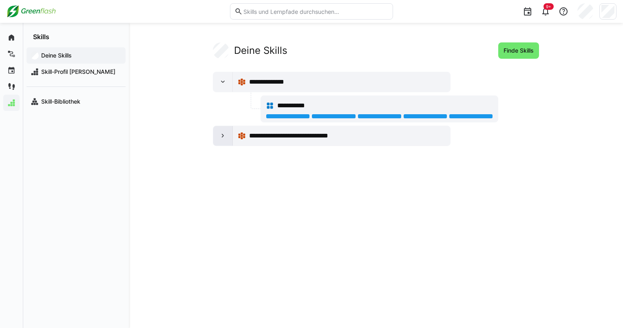
click at [221, 138] on eds-icon at bounding box center [223, 136] width 8 height 8
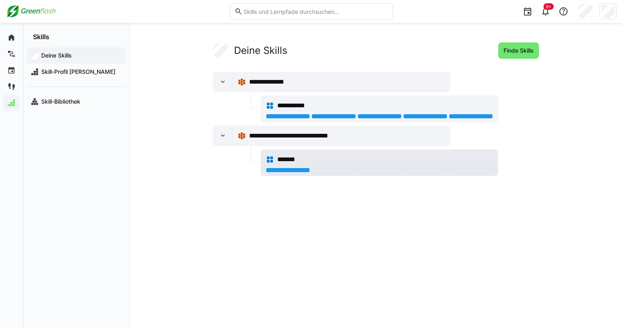
click at [315, 158] on div "*******" at bounding box center [385, 159] width 216 height 10
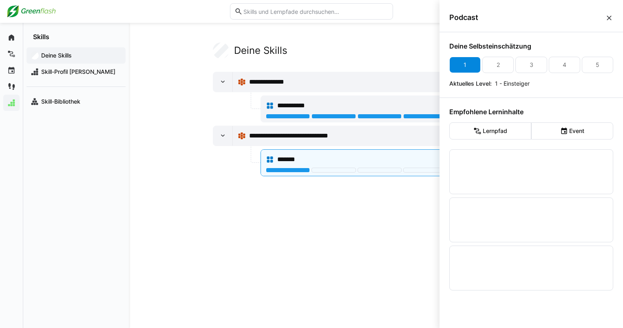
click at [464, 70] on div "1" at bounding box center [464, 65] width 31 height 16
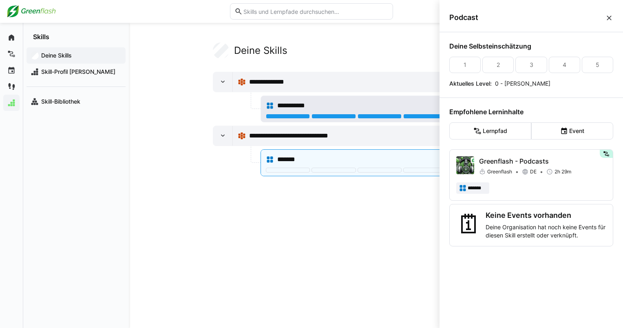
click at [319, 101] on div "**********" at bounding box center [385, 106] width 216 height 10
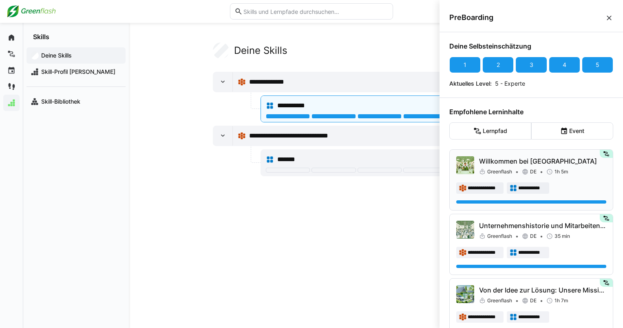
click at [554, 171] on span "1h 5m" at bounding box center [560, 171] width 13 height 7
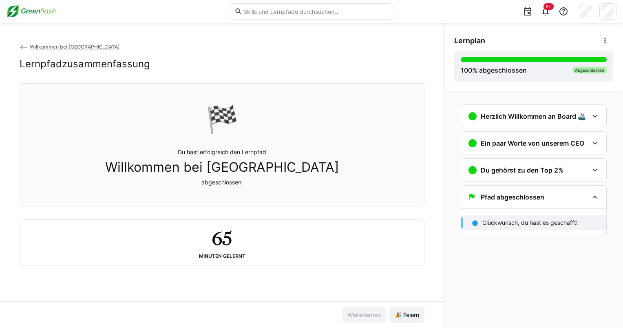
click at [15, 3] on div "9+" at bounding box center [312, 11] width 610 height 23
click at [33, 6] on img at bounding box center [31, 11] width 49 height 13
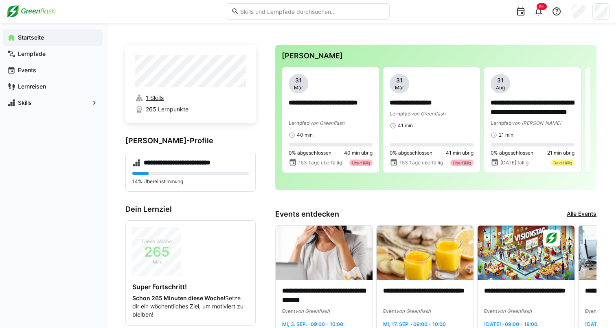
click at [155, 96] on span "1 Skills" at bounding box center [155, 98] width 18 height 8
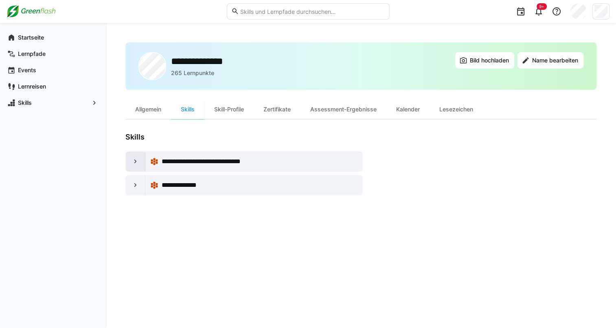
click at [130, 161] on div at bounding box center [136, 162] width 20 height 20
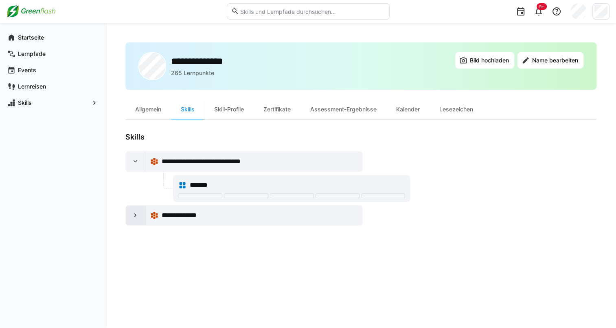
click at [137, 217] on eds-icon at bounding box center [136, 215] width 8 height 8
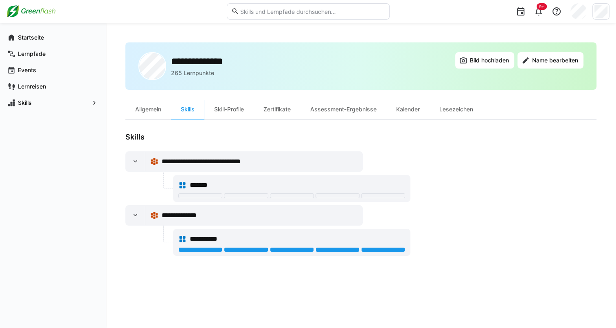
click at [185, 189] on div "*******" at bounding box center [291, 185] width 227 height 16
click at [187, 186] on div "*******" at bounding box center [291, 185] width 227 height 16
click at [181, 185] on eds-icon at bounding box center [182, 185] width 8 height 8
click at [203, 186] on span "*******" at bounding box center [202, 185] width 25 height 10
click at [134, 161] on eds-icon at bounding box center [136, 161] width 8 height 8
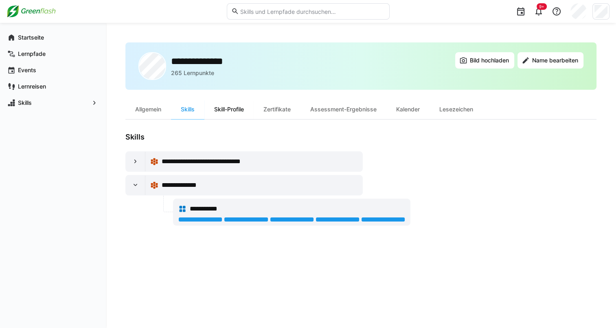
click at [225, 108] on div "Skill-Profile" at bounding box center [229, 109] width 49 height 20
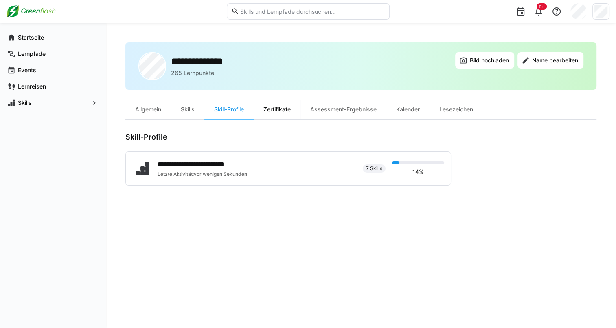
click at [284, 108] on div "Zertifikate" at bounding box center [277, 109] width 47 height 20
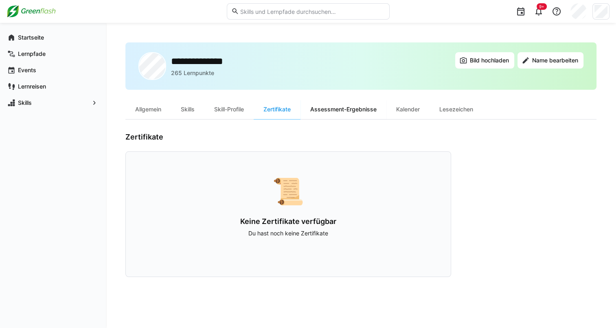
click at [360, 110] on div "Assessment-Ergebnisse" at bounding box center [344, 109] width 86 height 20
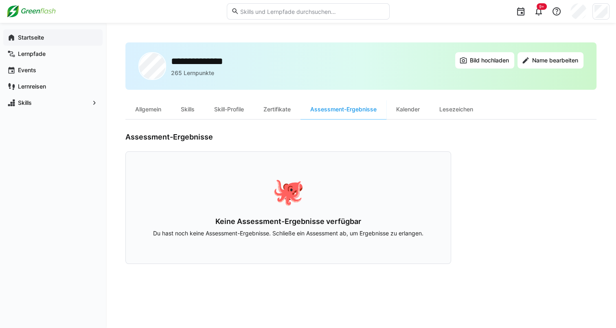
click at [0, 0] on app-navigation-label "Startseite" at bounding box center [0, 0] width 0 height 0
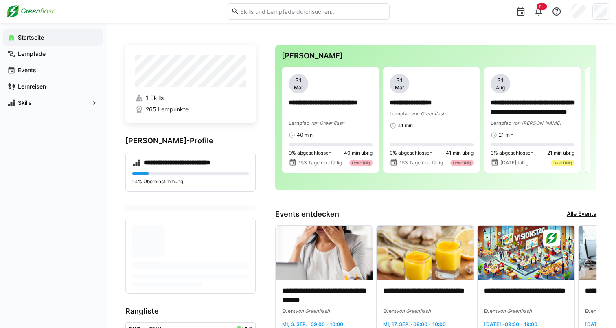
drag, startPoint x: 48, startPoint y: 36, endPoint x: 52, endPoint y: 36, distance: 4.5
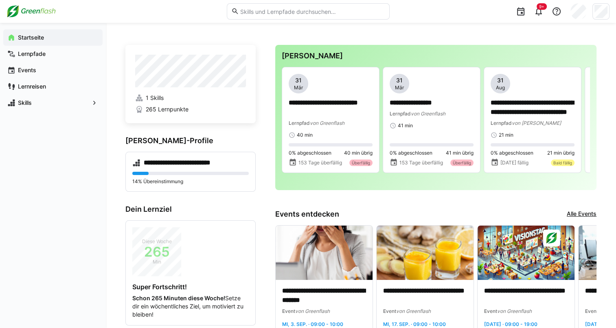
drag, startPoint x: 52, startPoint y: 36, endPoint x: 352, endPoint y: 43, distance: 299.6
drag, startPoint x: 352, startPoint y: 43, endPoint x: 442, endPoint y: 25, distance: 91.7
click at [443, 20] on div "9+" at bounding box center [503, 11] width 215 height 23
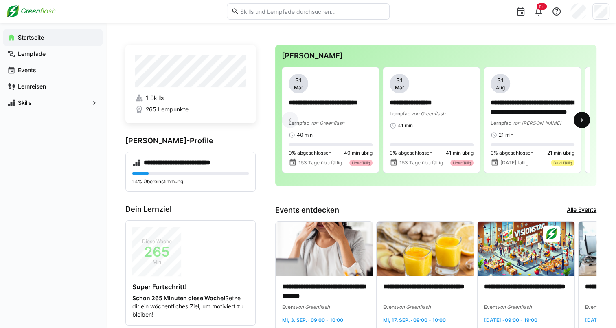
click at [580, 123] on eds-icon at bounding box center [582, 120] width 8 height 8
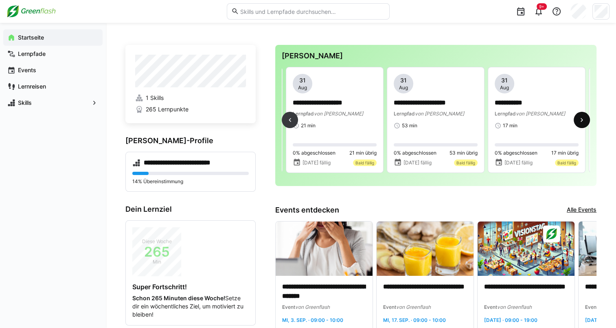
scroll to position [0, 303]
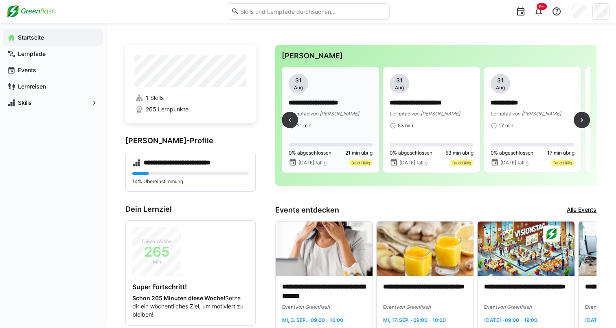
click at [302, 99] on p "**********" at bounding box center [331, 102] width 84 height 9
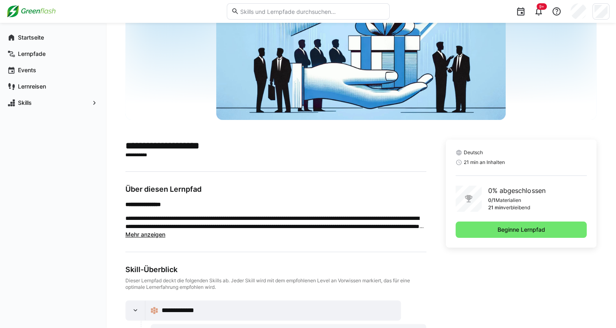
scroll to position [121, 0]
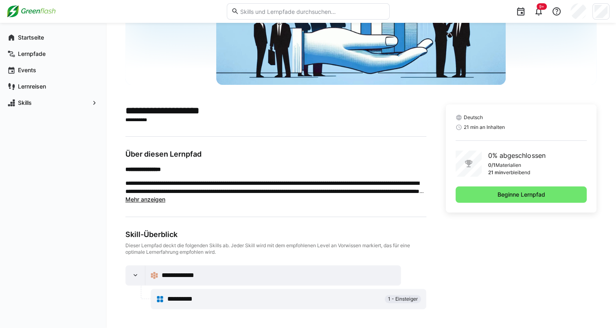
click at [308, 297] on div "**********" at bounding box center [274, 299] width 214 height 10
click at [280, 272] on div "**********" at bounding box center [279, 275] width 234 height 10
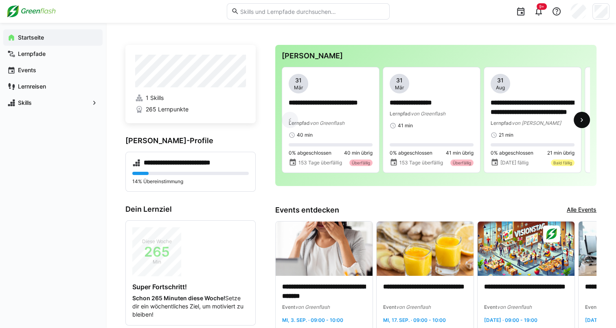
click at [582, 118] on eds-icon at bounding box center [582, 120] width 8 height 8
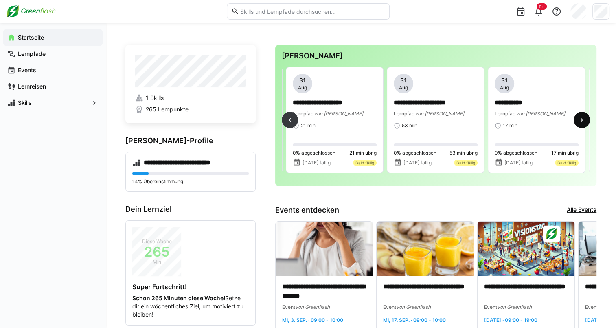
scroll to position [0, 303]
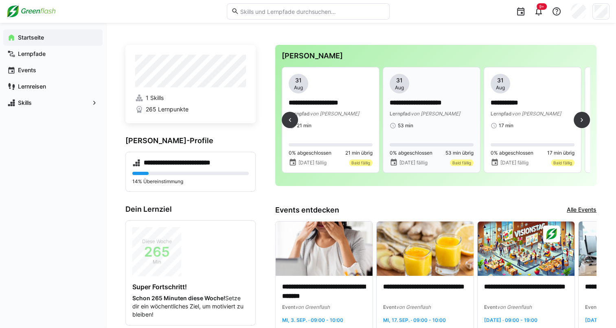
click at [440, 110] on div "Lernpfad von MyBreev" at bounding box center [432, 113] width 84 height 8
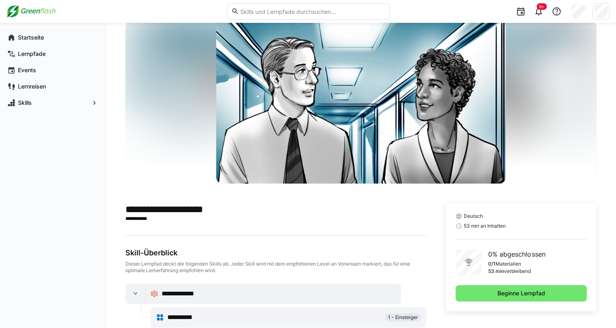
scroll to position [41, 0]
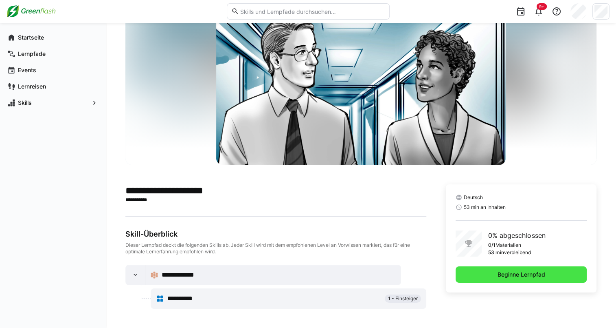
click at [499, 269] on span "Beginne Lernpfad" at bounding box center [521, 274] width 131 height 16
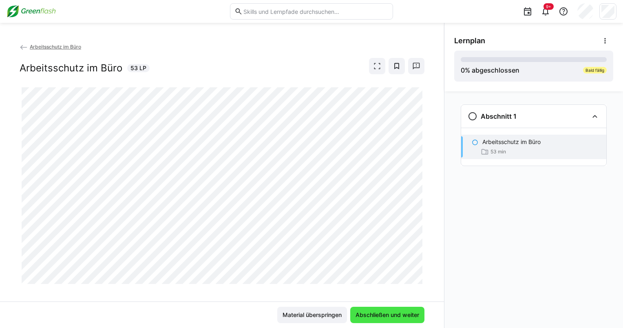
click at [364, 318] on span "Abschließen und weiter" at bounding box center [387, 314] width 66 height 8
click at [369, 66] on span at bounding box center [377, 66] width 16 height 16
